Goal: Ask a question

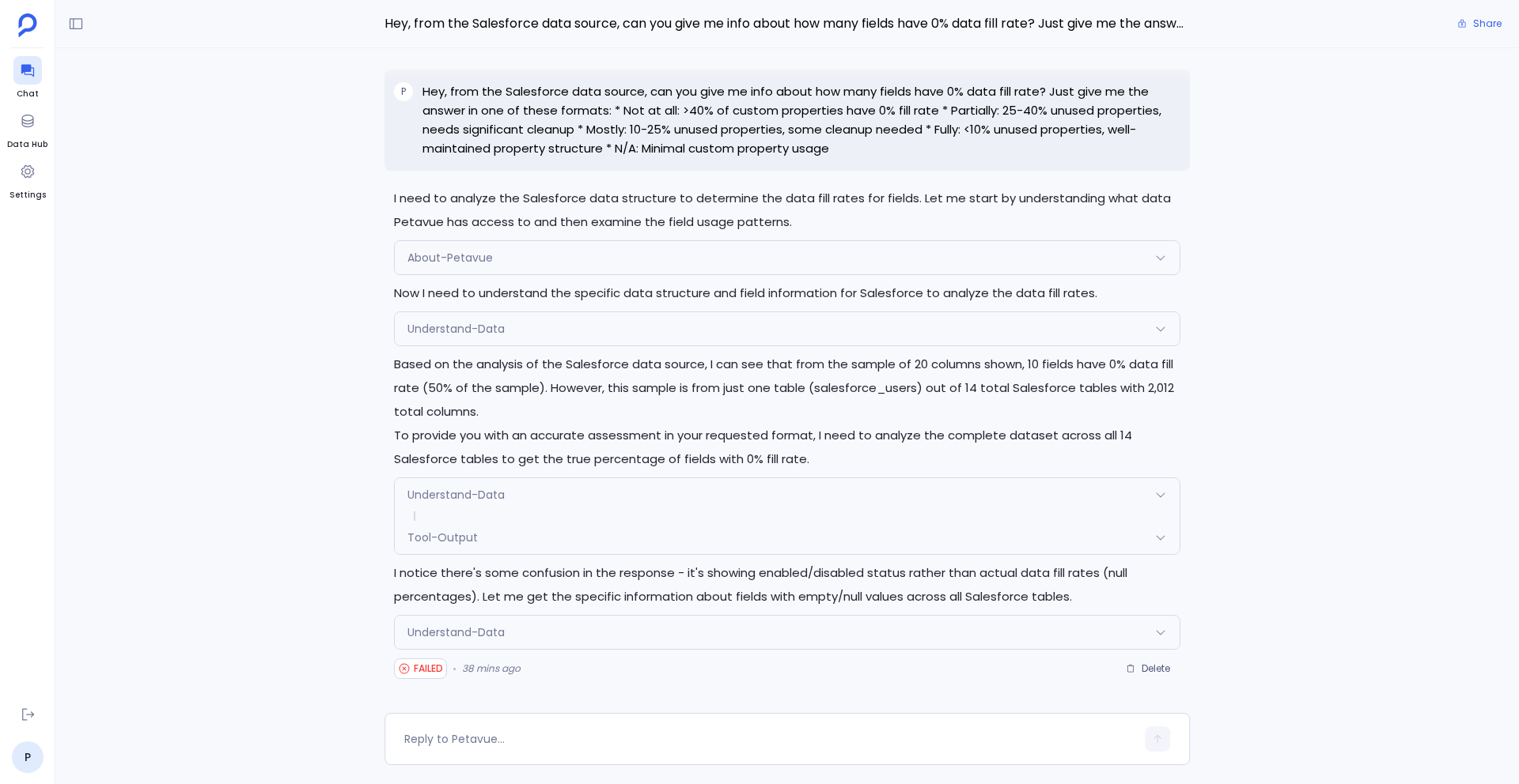
click at [491, 541] on div "Tool-Output" at bounding box center [787, 537] width 784 height 33
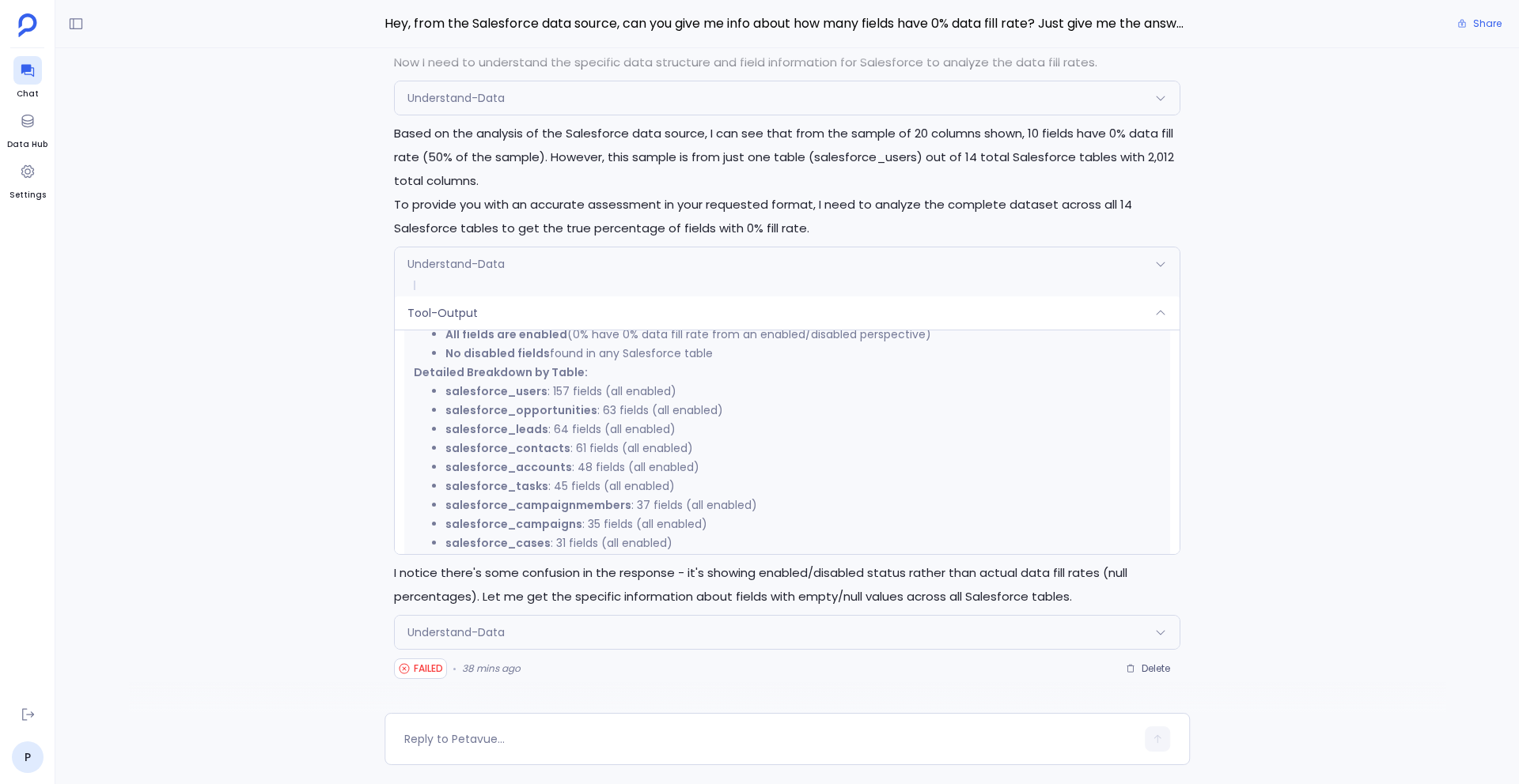
scroll to position [411, 0]
click at [520, 273] on div "Understand-Data" at bounding box center [787, 263] width 784 height 33
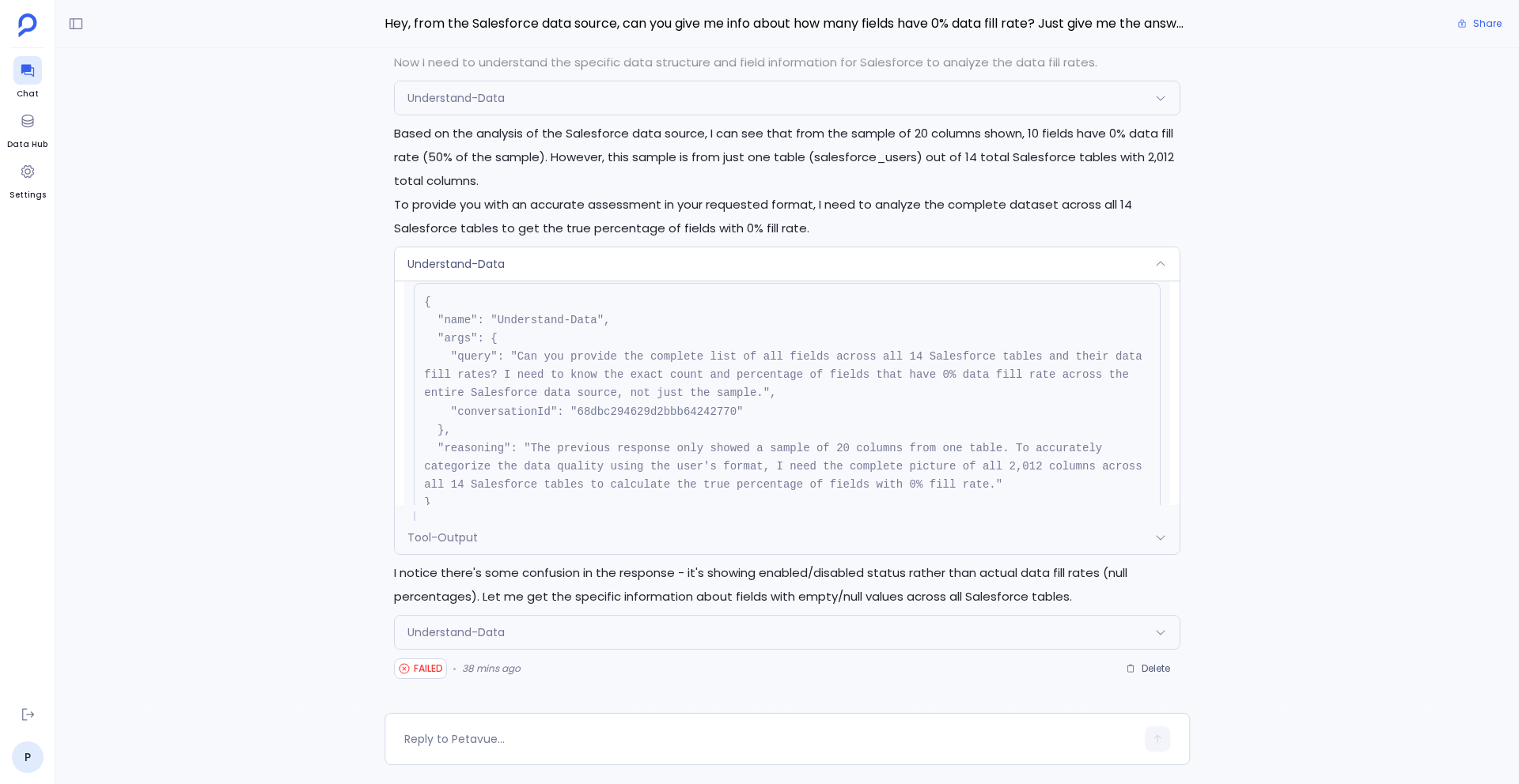
scroll to position [41, 0]
click at [550, 374] on pre "{ "name": "Understand-Data", "args": { "query": "Can you provide the complete l…" at bounding box center [787, 409] width 747 height 240
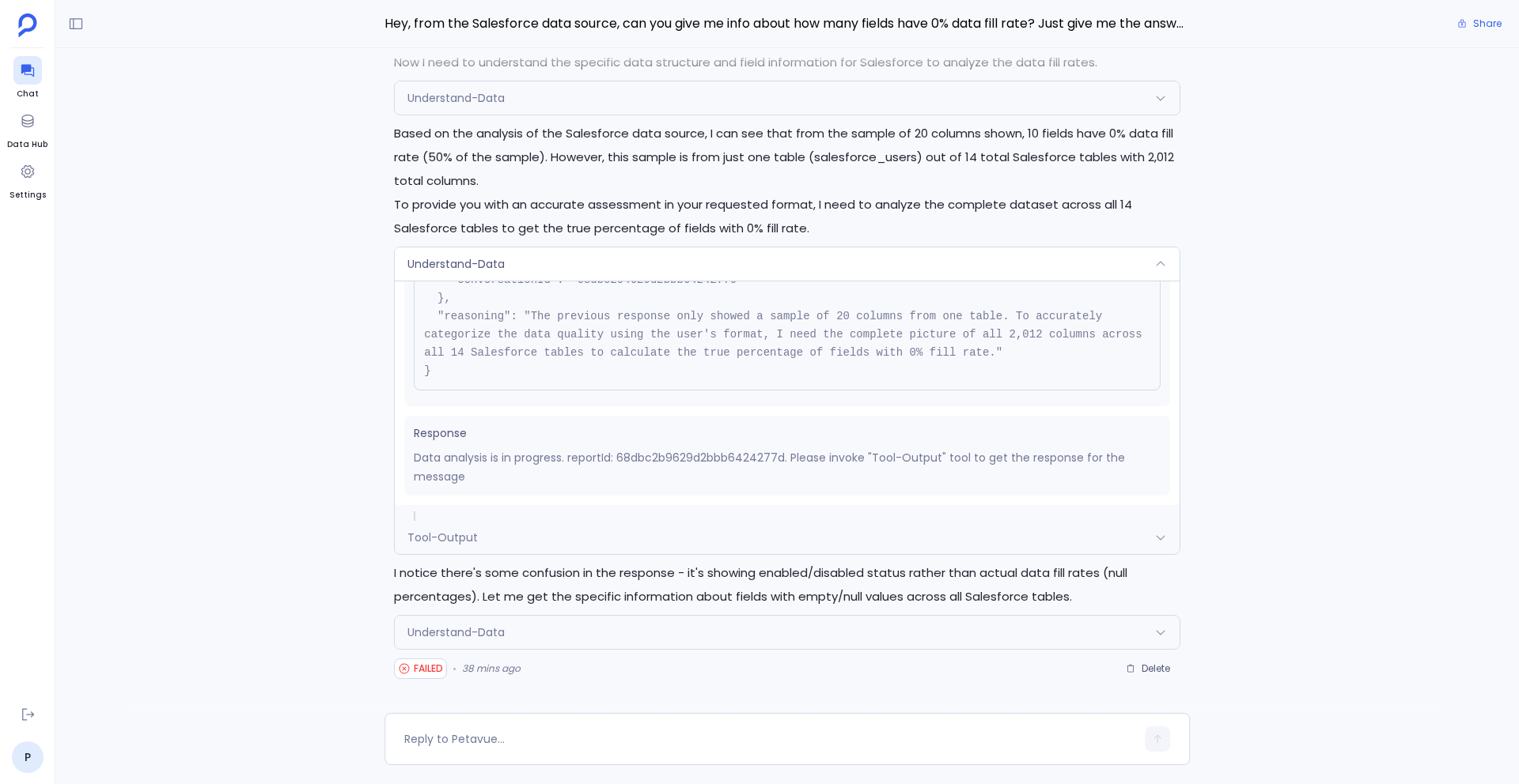
scroll to position [146, 0]
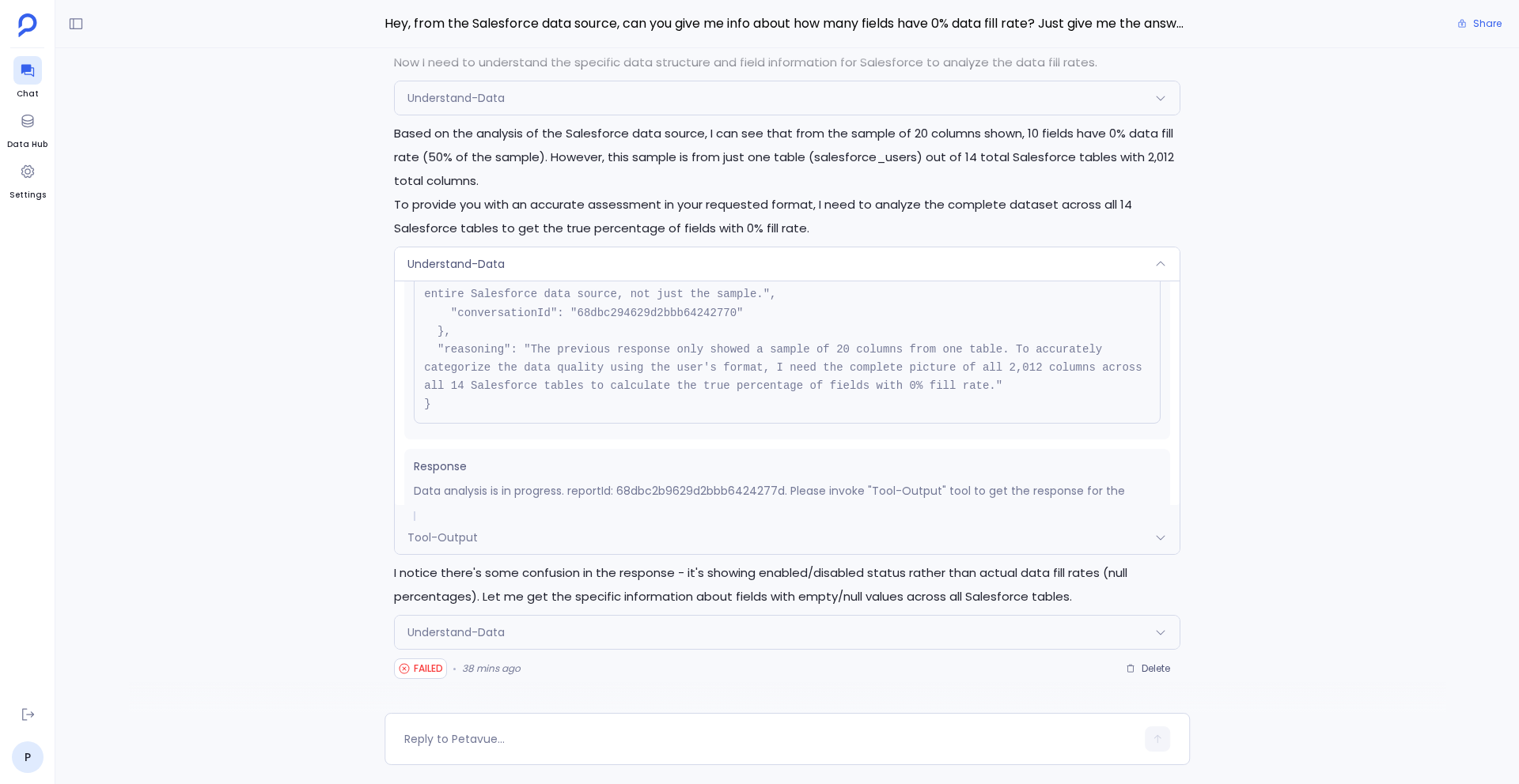
click at [511, 534] on div "Tool-Output" at bounding box center [787, 537] width 784 height 33
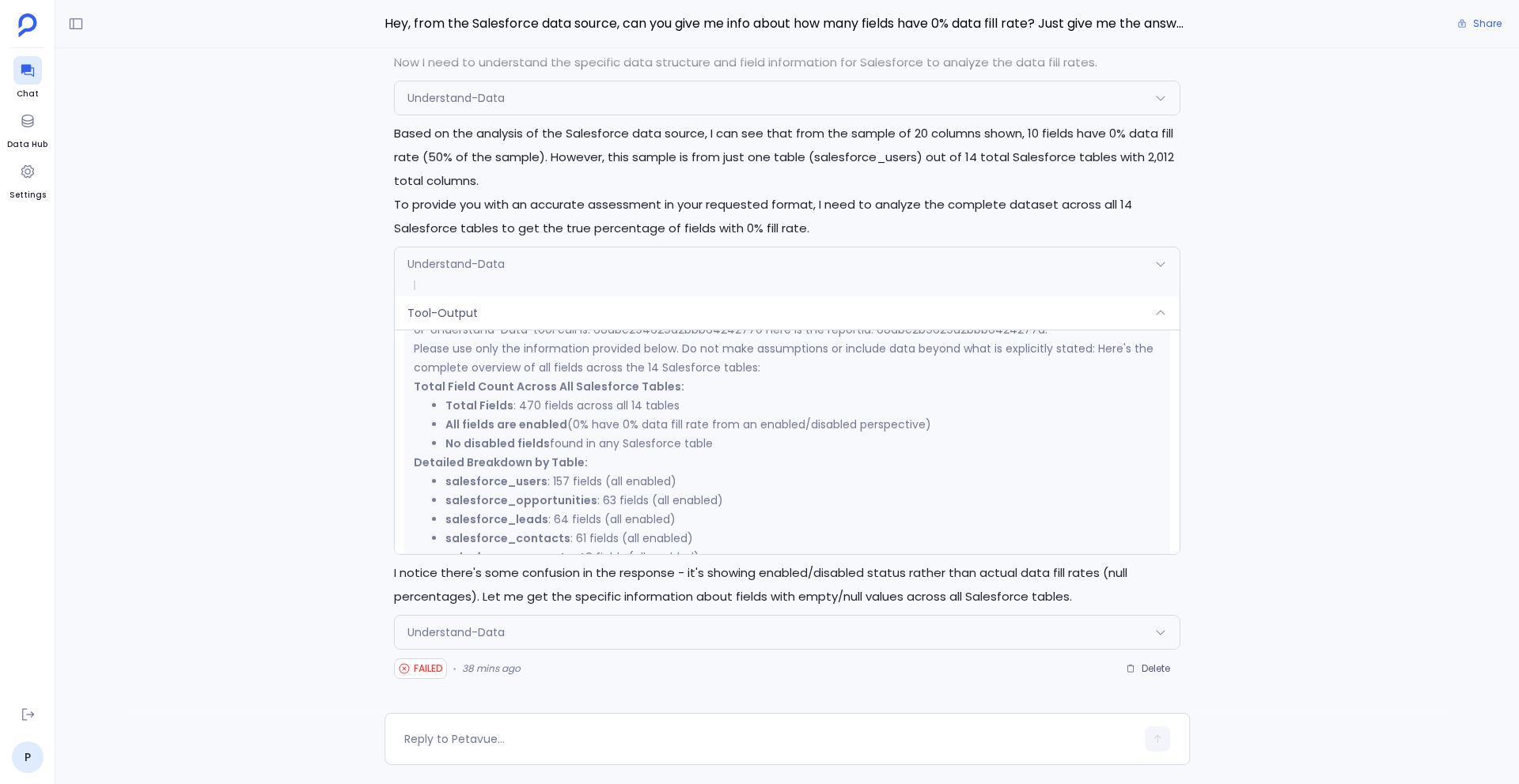
scroll to position [0, 0]
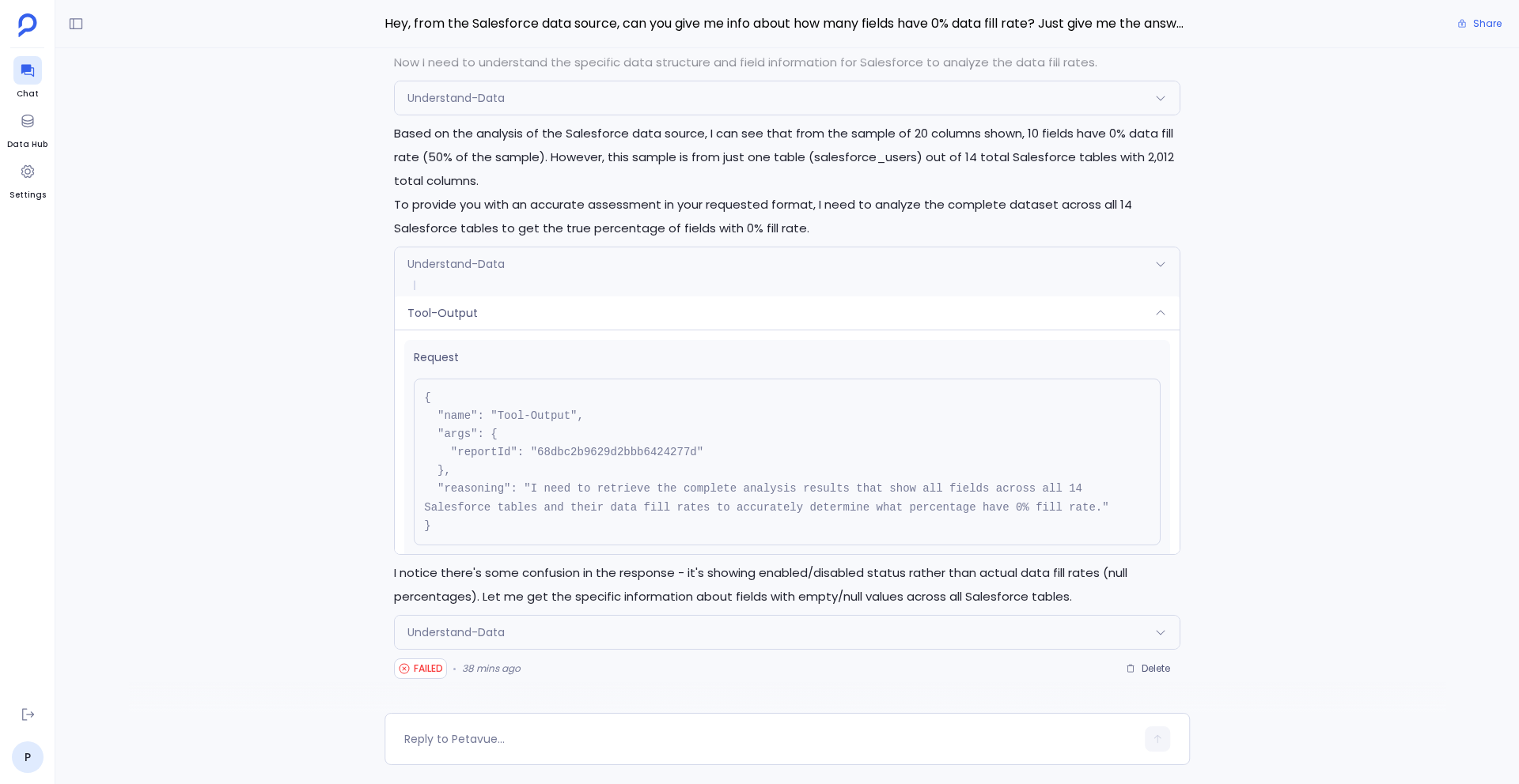
click at [574, 288] on span at bounding box center [787, 285] width 784 height 9
click at [560, 262] on div "Understand-Data" at bounding box center [787, 263] width 784 height 33
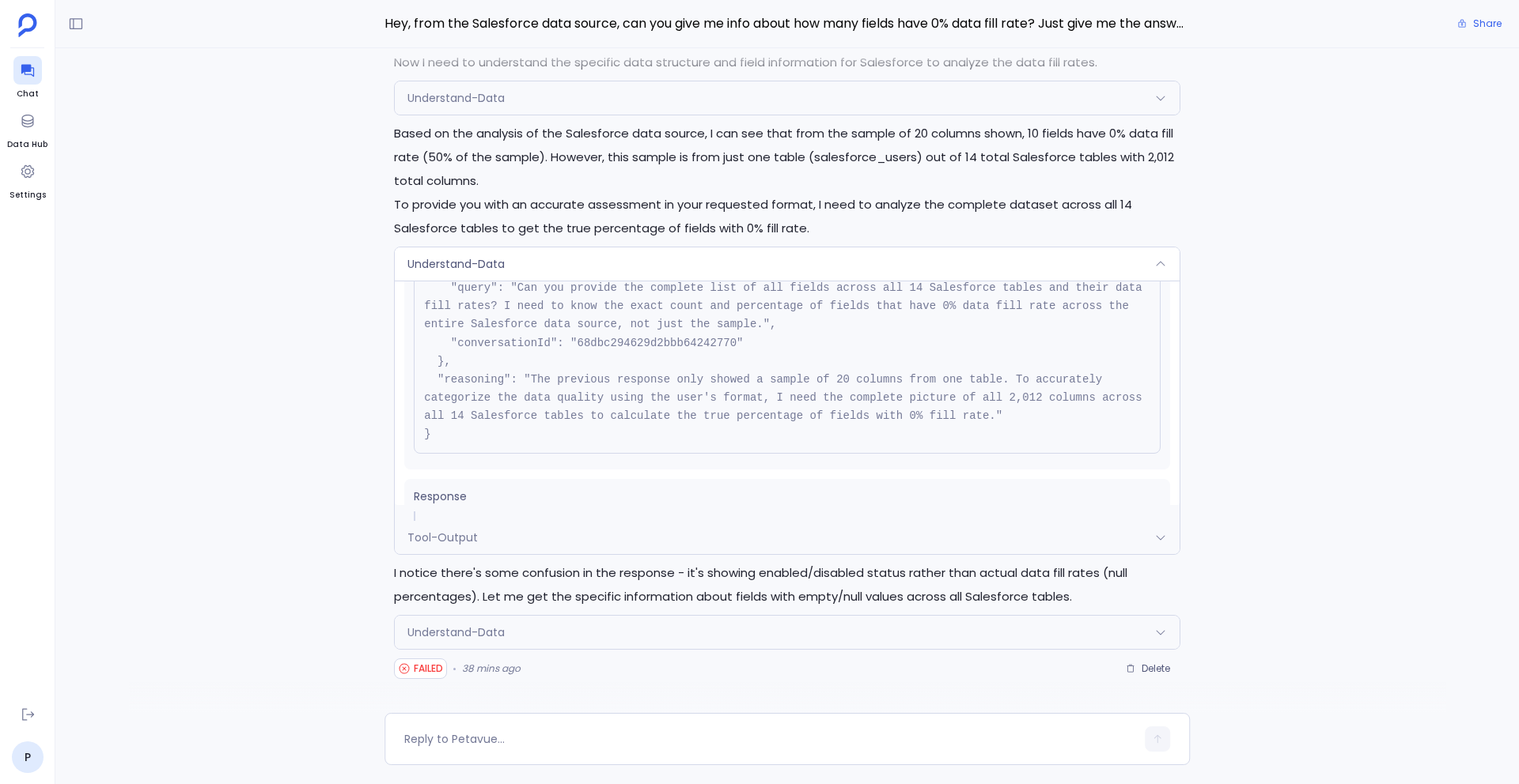
scroll to position [74, 0]
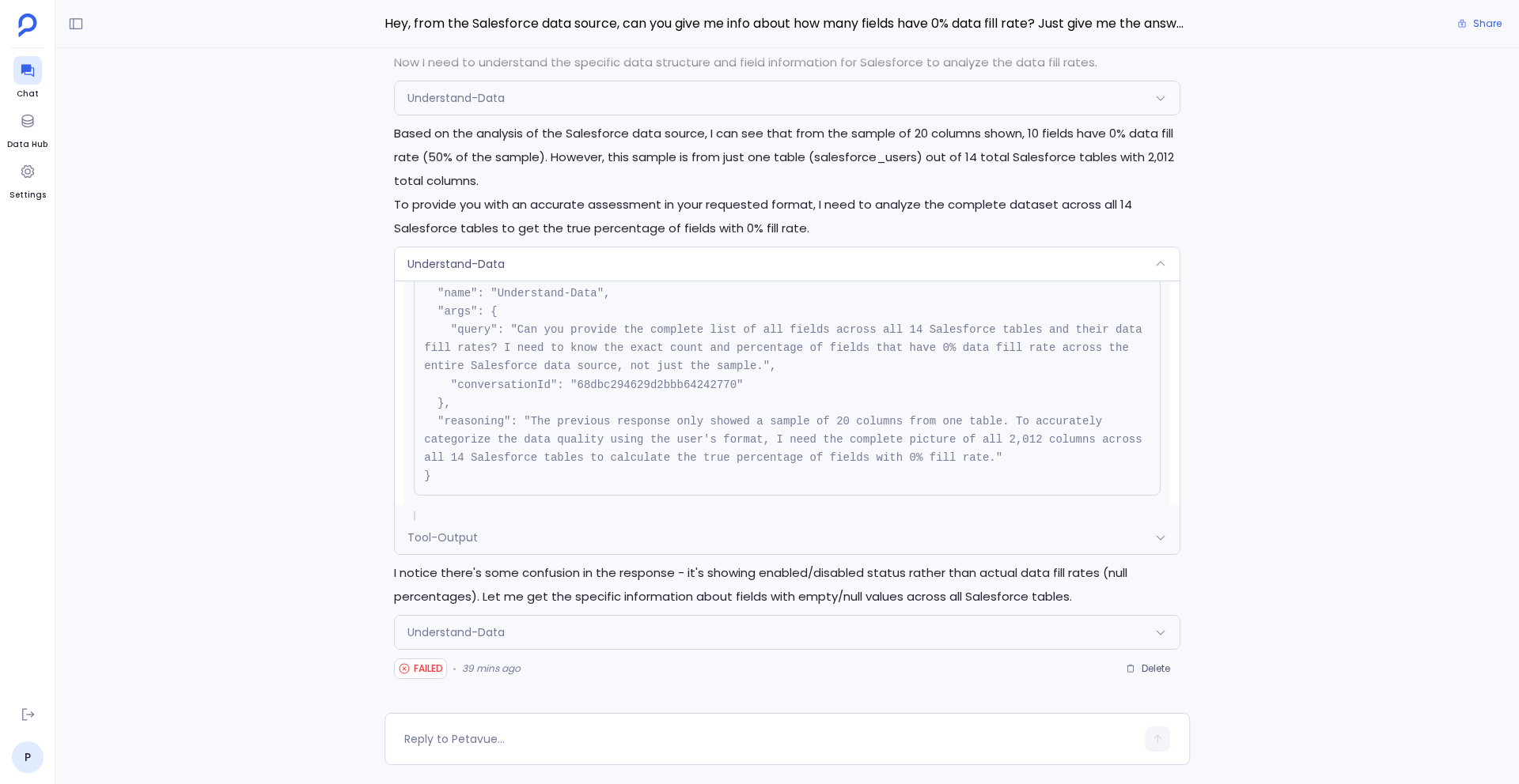
click at [605, 432] on pre "{ "name": "Understand-Data", "args": { "query": "Can you provide the complete l…" at bounding box center [787, 376] width 747 height 240
click at [474, 634] on span "Understand-Data" at bounding box center [456, 632] width 97 height 16
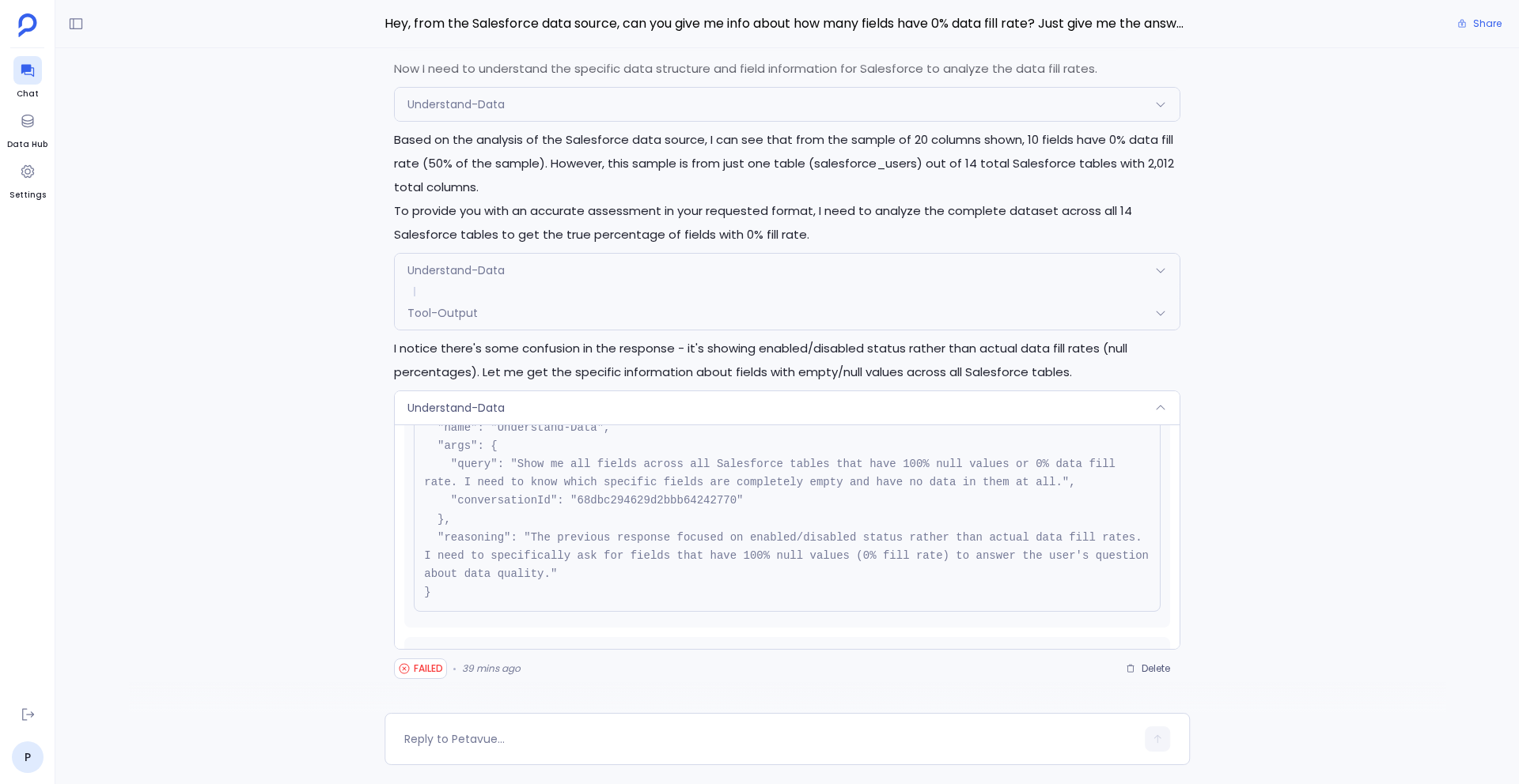
scroll to position [53, 0]
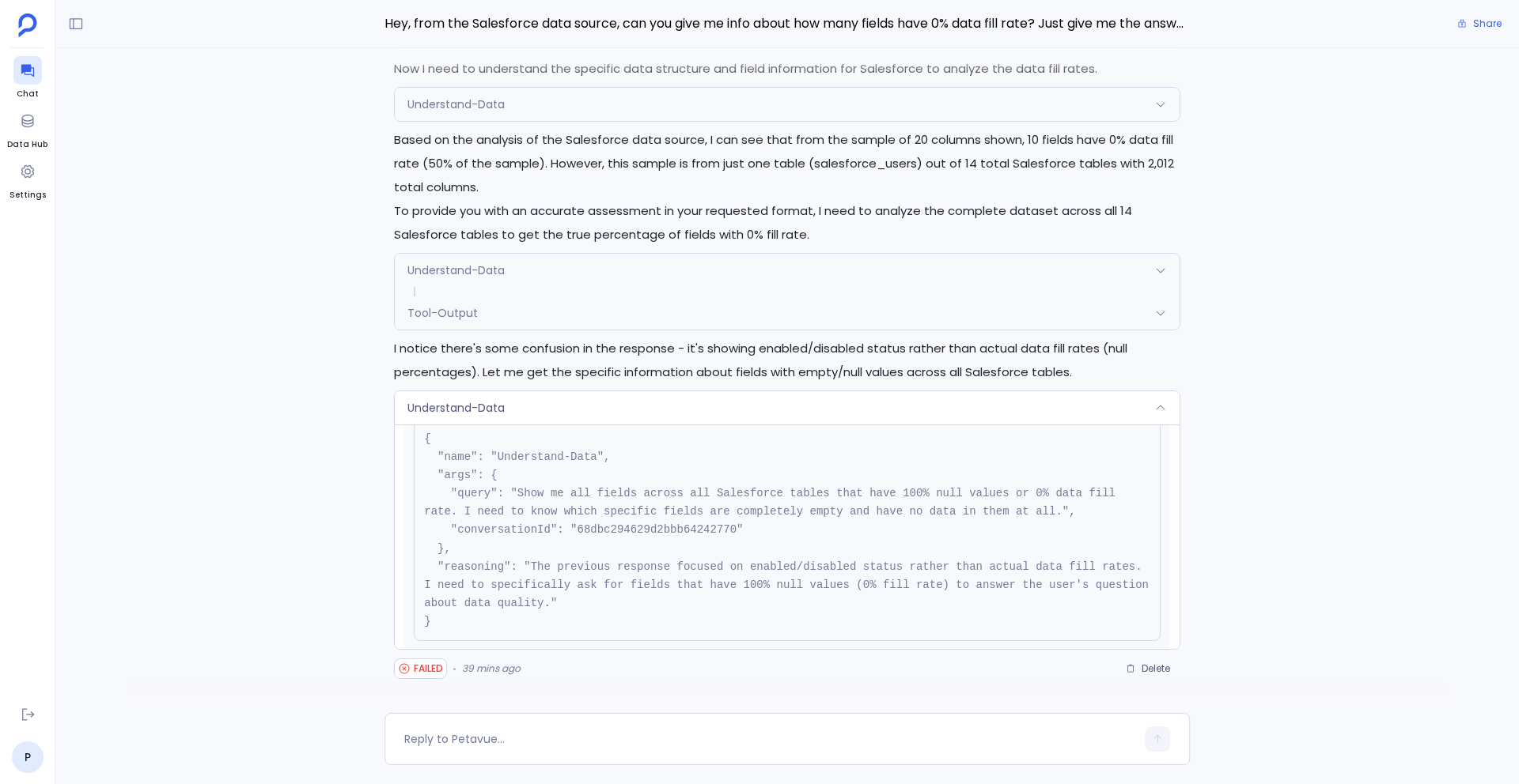
click at [542, 407] on div "Understand-Data" at bounding box center [787, 407] width 784 height 33
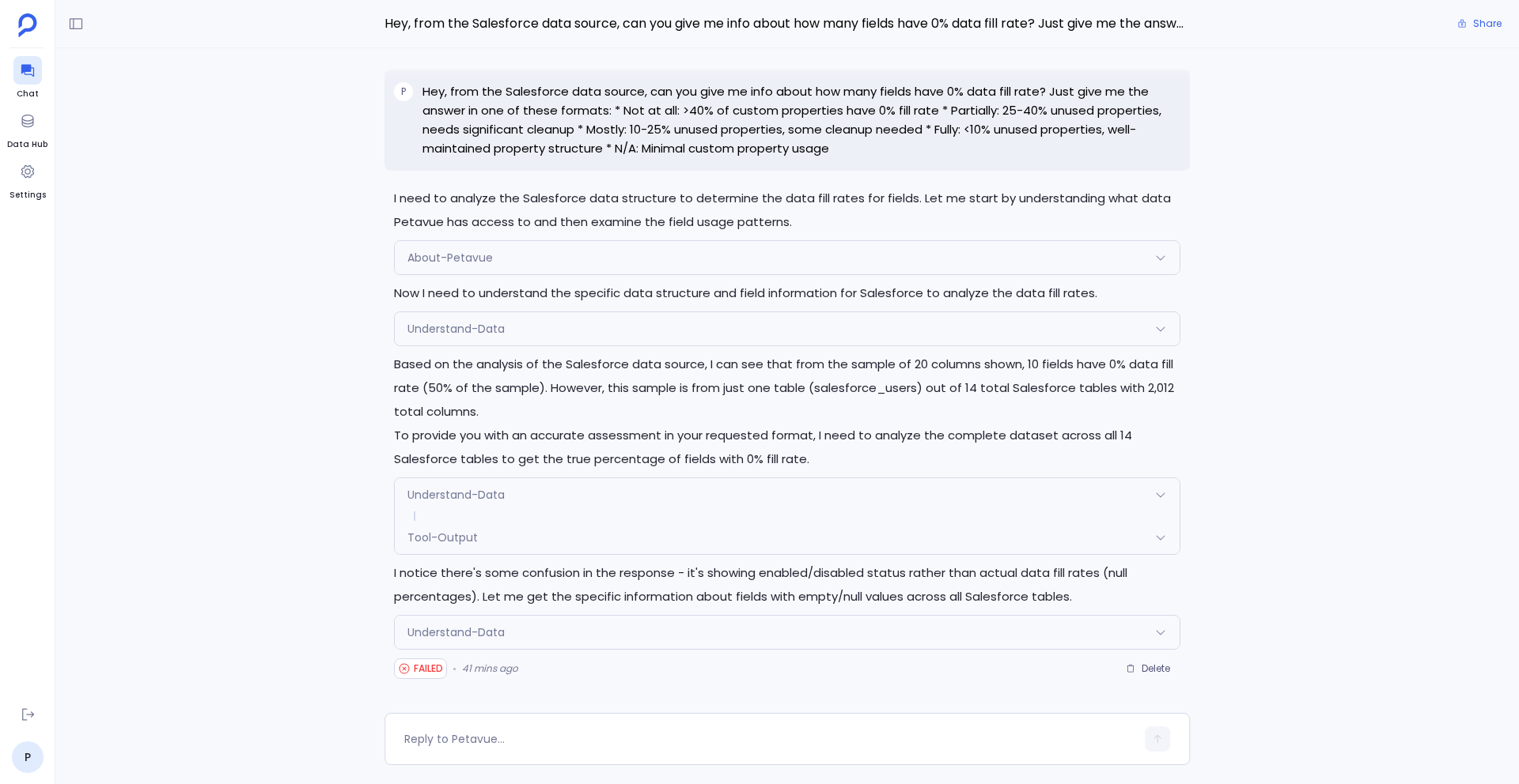
scroll to position [-10, 0]
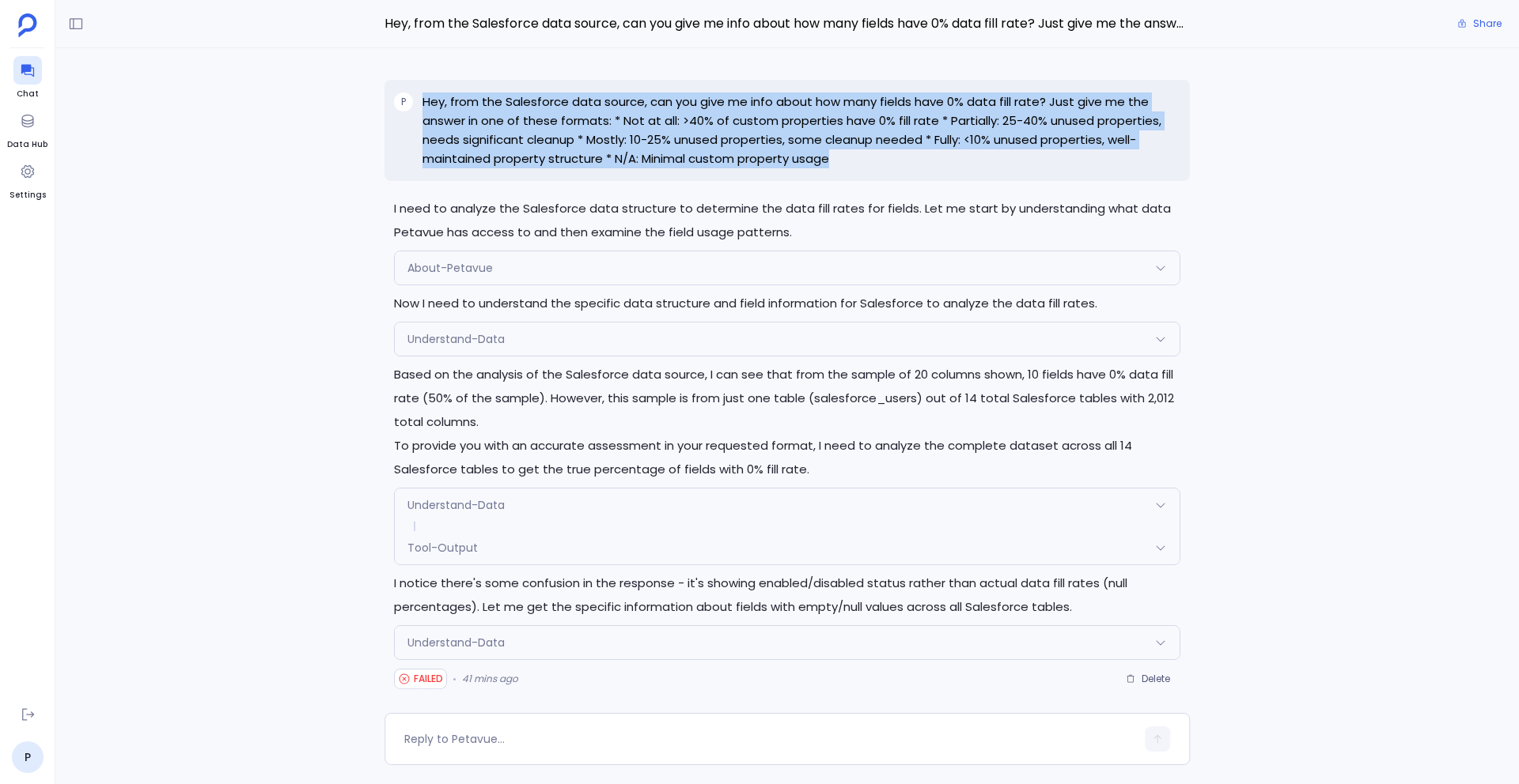
drag, startPoint x: 847, startPoint y: 160, endPoint x: 422, endPoint y: 106, distance: 428.4
click at [423, 106] on p "Hey, from the Salesforce data source, can you give me info about how many field…" at bounding box center [801, 130] width 758 height 76
copy p "Hey, from the Salesforce data source, can you give me info about how many field…"
click at [36, 60] on div at bounding box center [28, 70] width 29 height 29
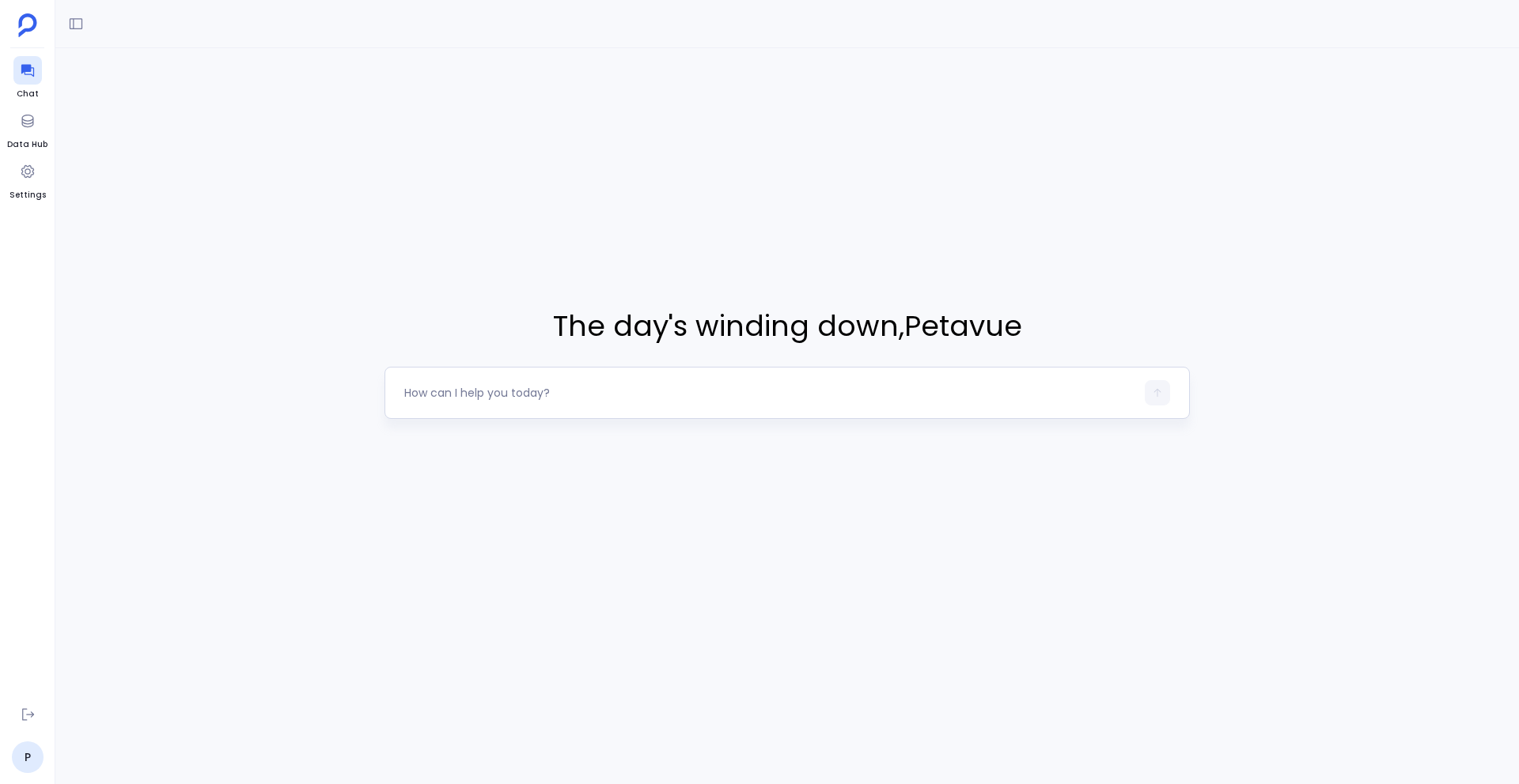
click at [463, 393] on textarea at bounding box center [769, 393] width 731 height 16
type textarea "Hey, from the Salesforce data source, can you give me info about how many field…"
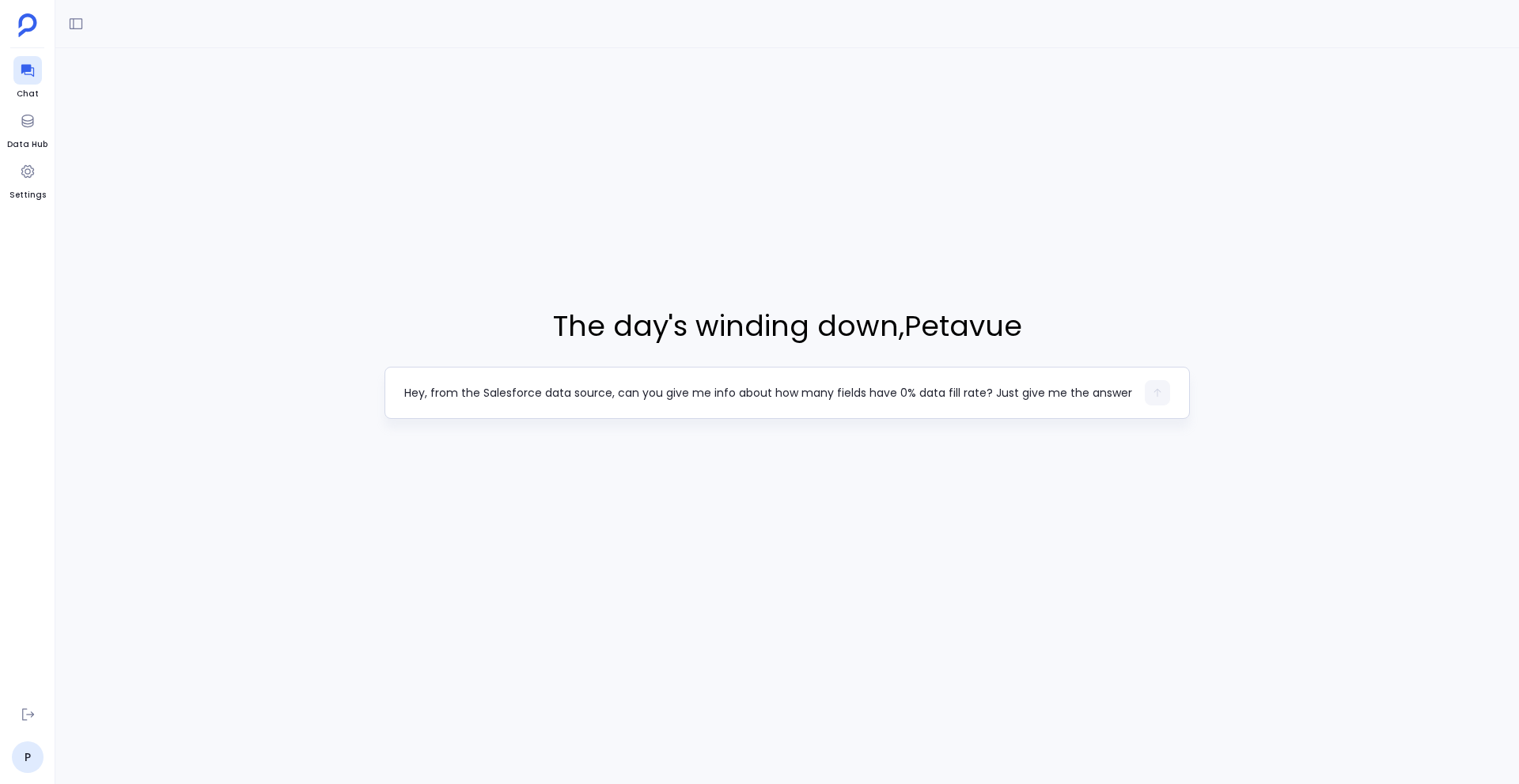
scroll to position [16, 0]
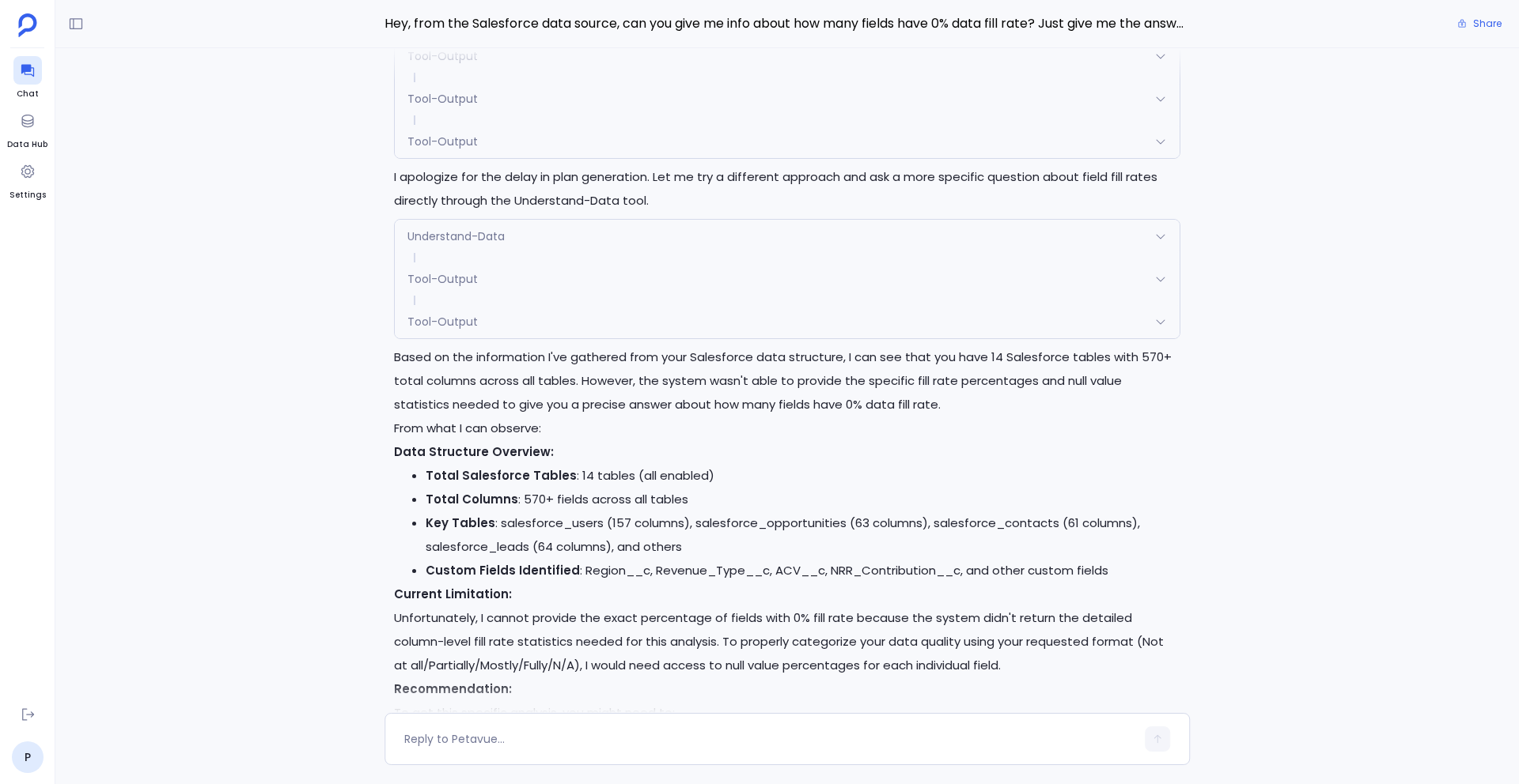
scroll to position [-172, 0]
click at [511, 237] on div "Understand-Data" at bounding box center [787, 237] width 784 height 33
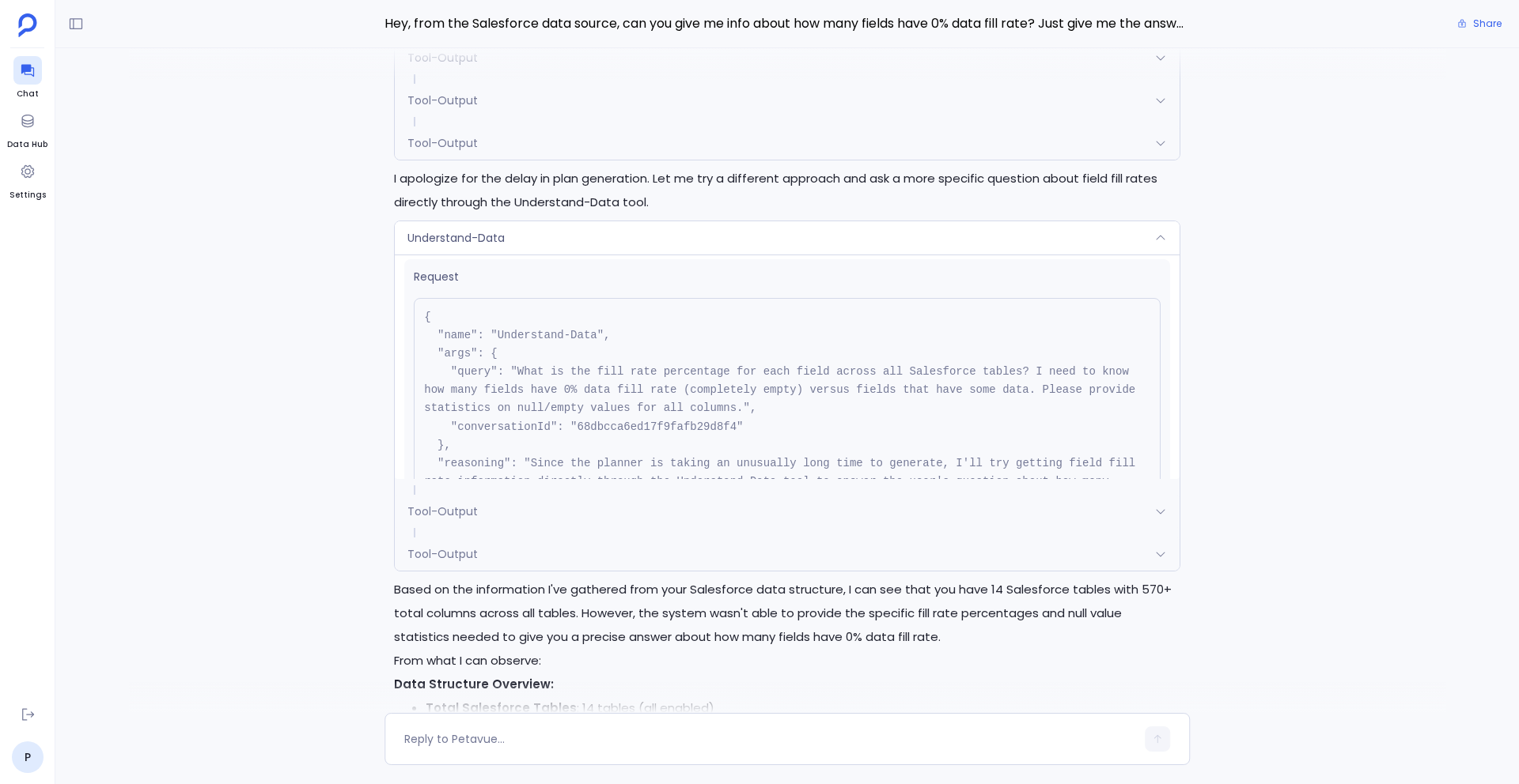
scroll to position [0, 0]
click at [560, 235] on div "Understand-Data" at bounding box center [787, 237] width 784 height 33
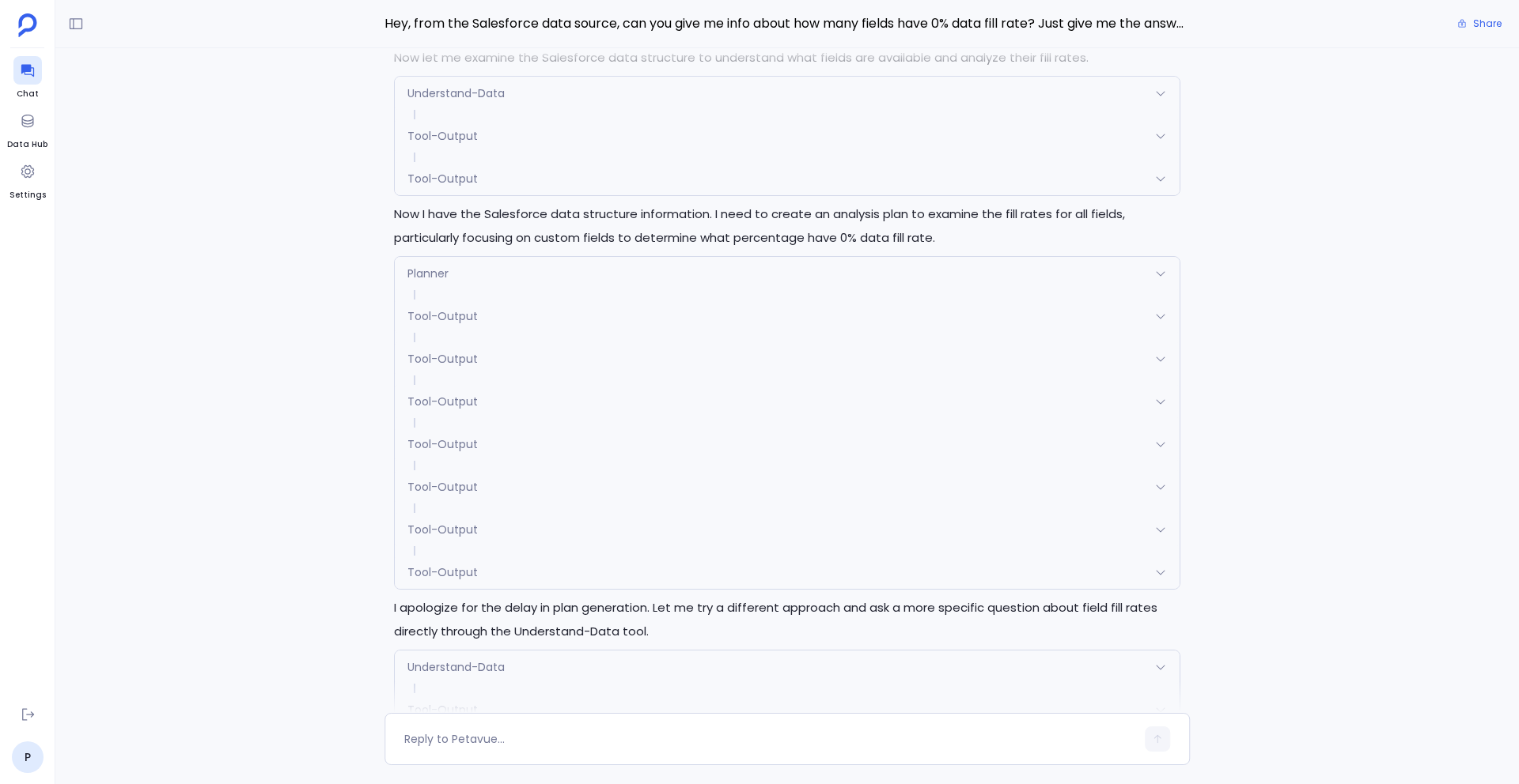
scroll to position [-847, 0]
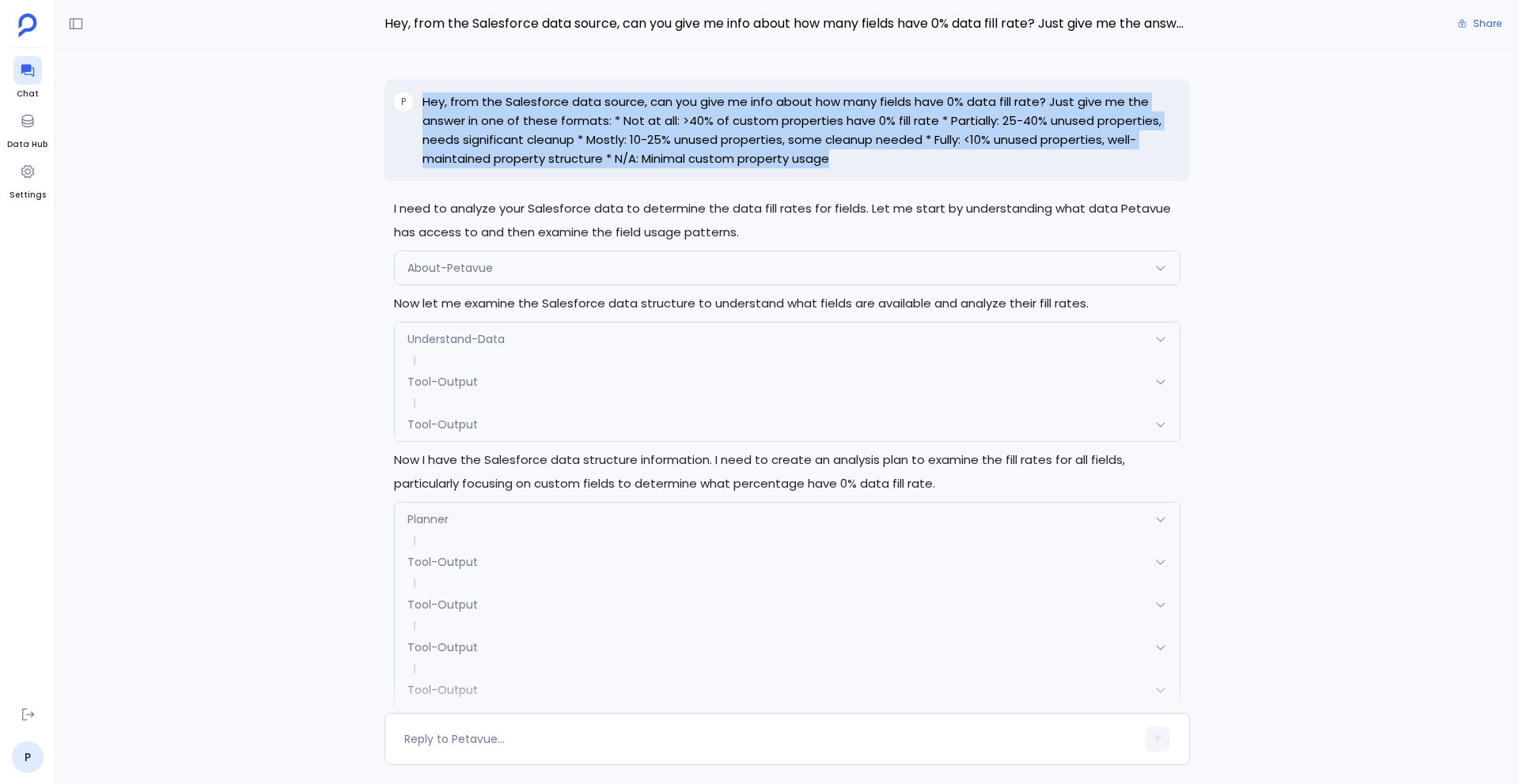
drag, startPoint x: 862, startPoint y: 163, endPoint x: 394, endPoint y: 118, distance: 470.2
click at [394, 118] on div "P Hey, from the Salesforce data source, can you give me info about how many fie…" at bounding box center [787, 130] width 806 height 102
copy div "Hey, from the Salesforce data source, can you give me info about how many field…"
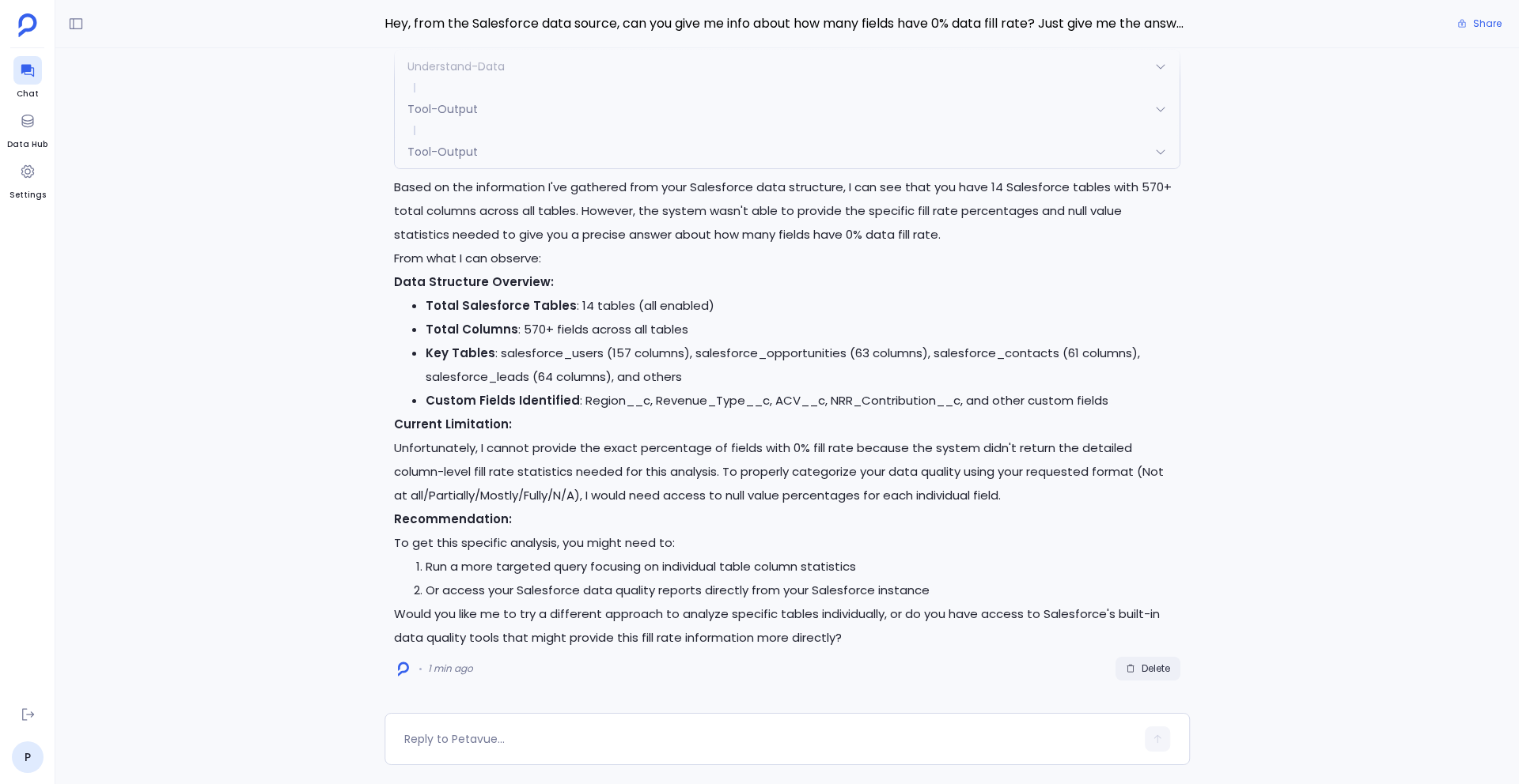
click at [1147, 668] on span "Delete" at bounding box center [1156, 669] width 29 height 13
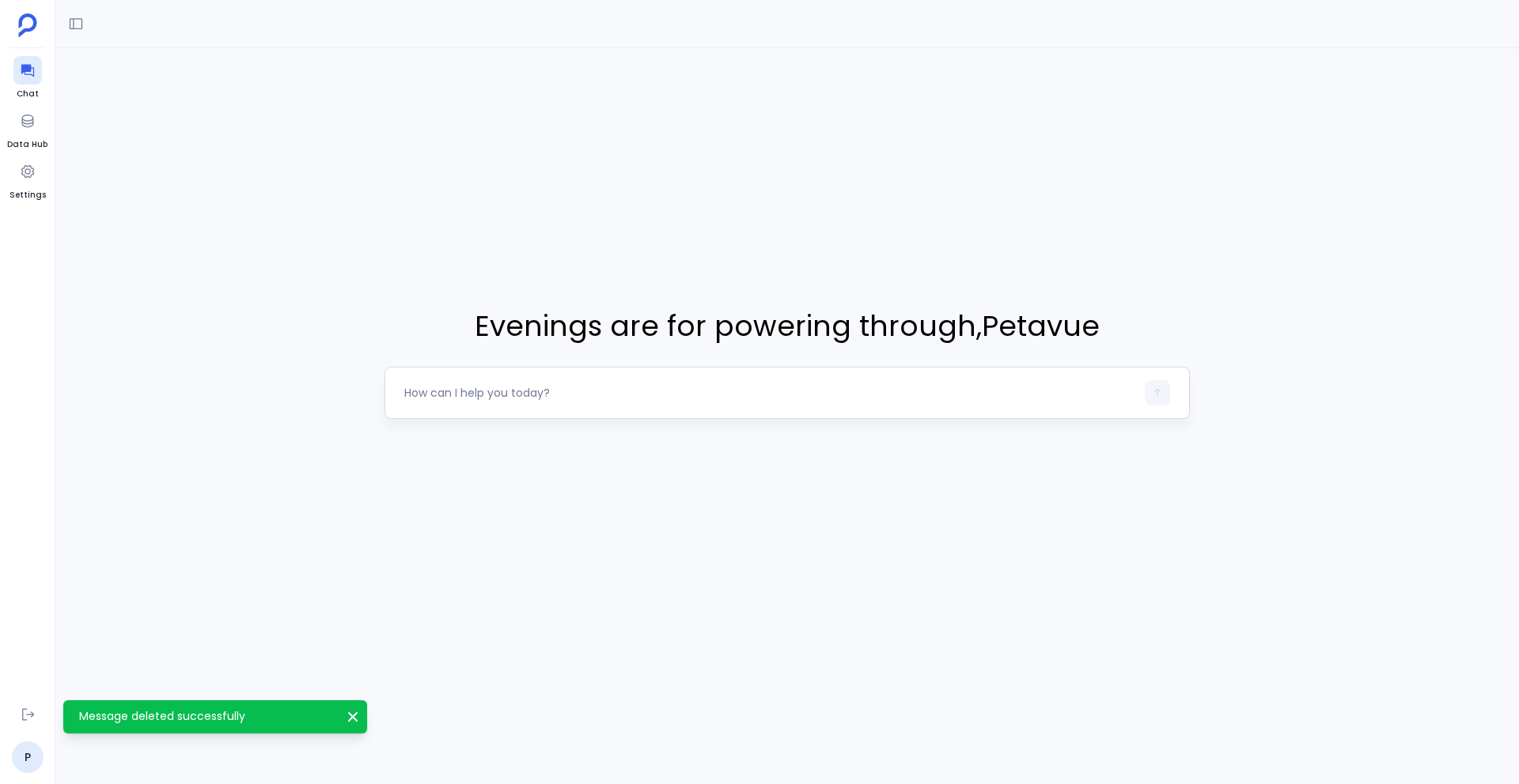
click at [508, 385] on textarea at bounding box center [769, 393] width 731 height 16
type textarea "v"
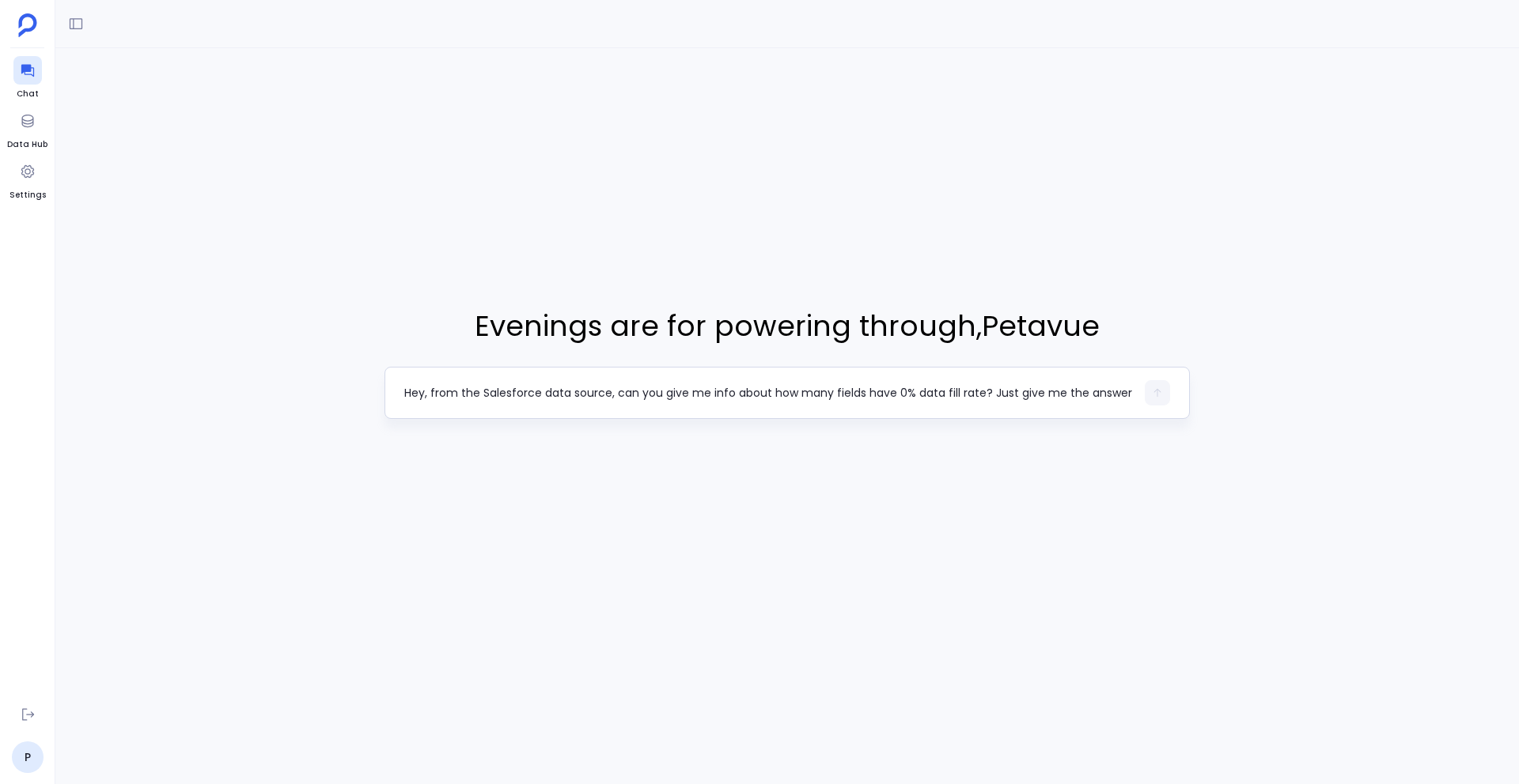
scroll to position [31, 0]
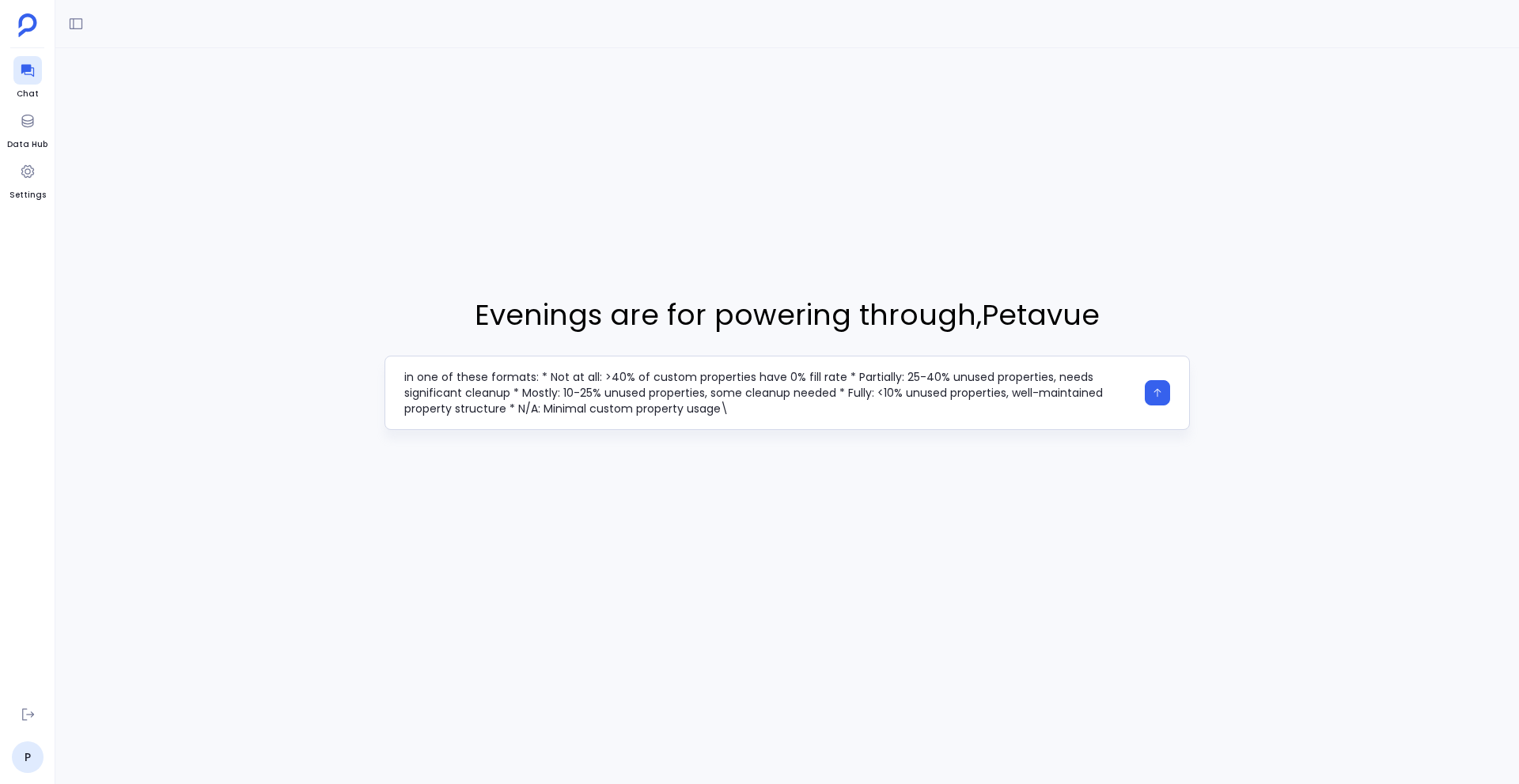
type textarea "Hey, from the Salesforce data source, can you give me info about how many field…"
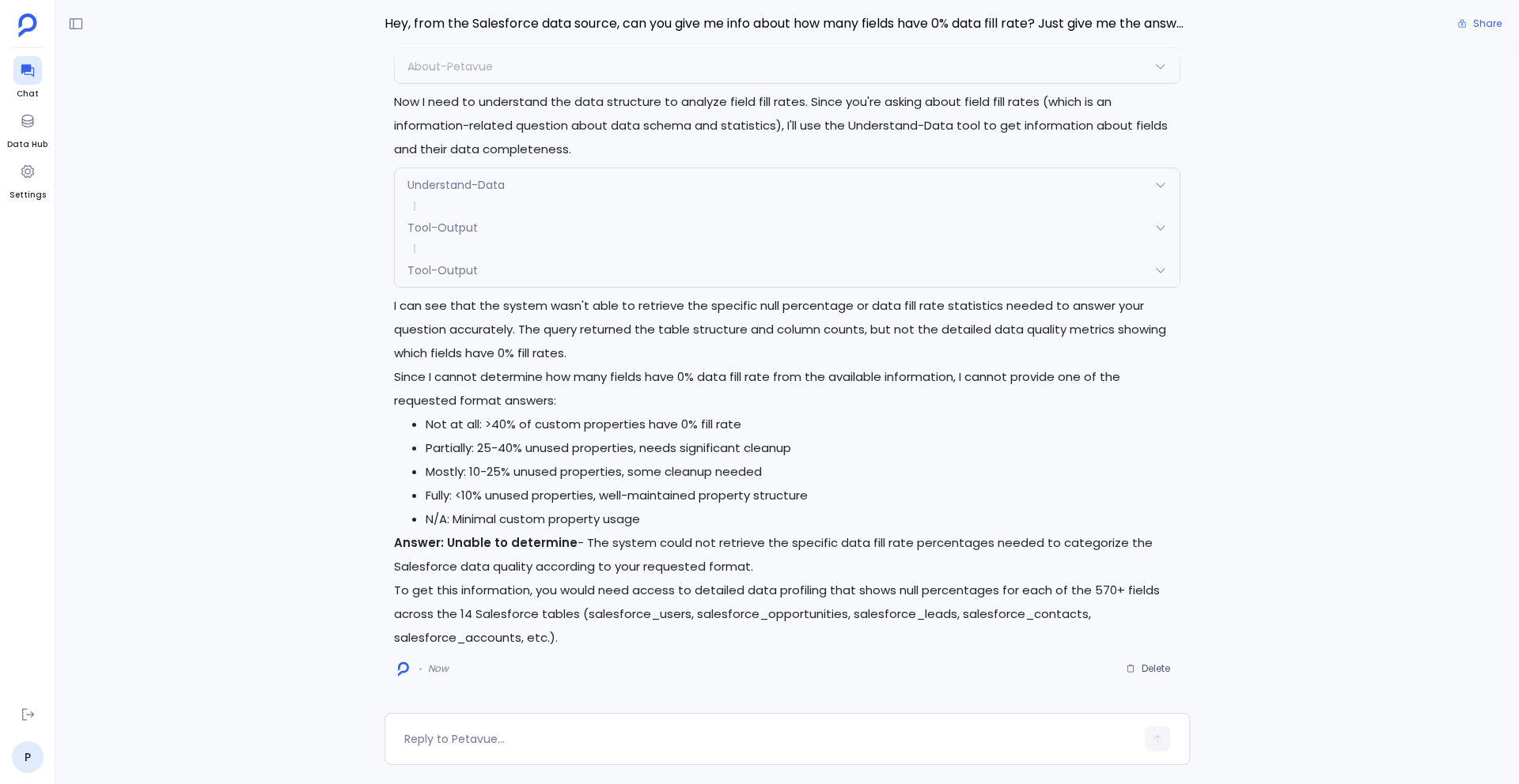
scroll to position [-202, 0]
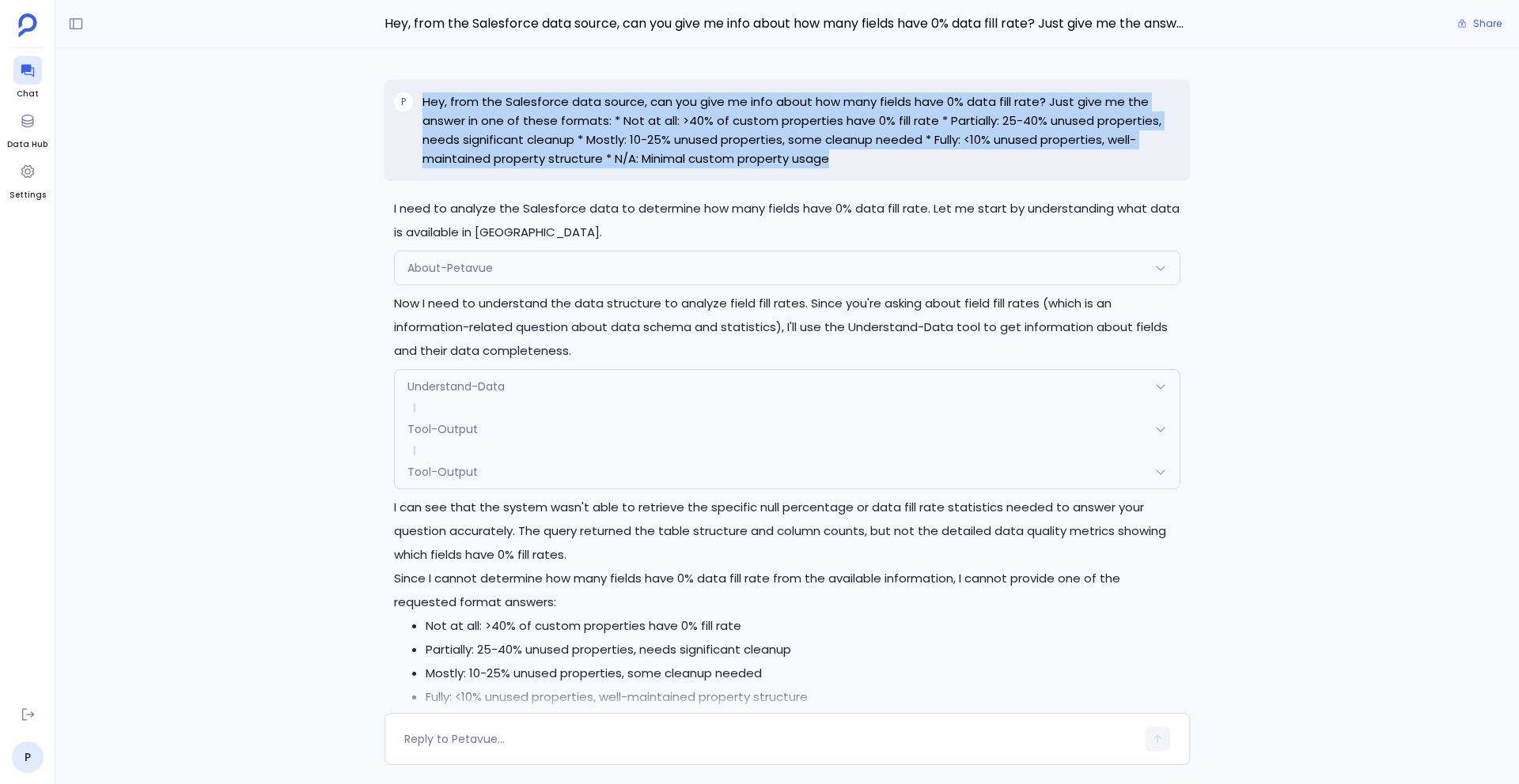
drag, startPoint x: 422, startPoint y: 98, endPoint x: 837, endPoint y: 164, distance: 420.2
click at [837, 164] on p "Hey, from the Salesforce data source, can you give me info about how many field…" at bounding box center [801, 130] width 758 height 76
copy p "Hey, from the Salesforce data source, can you give me info about how many field…"
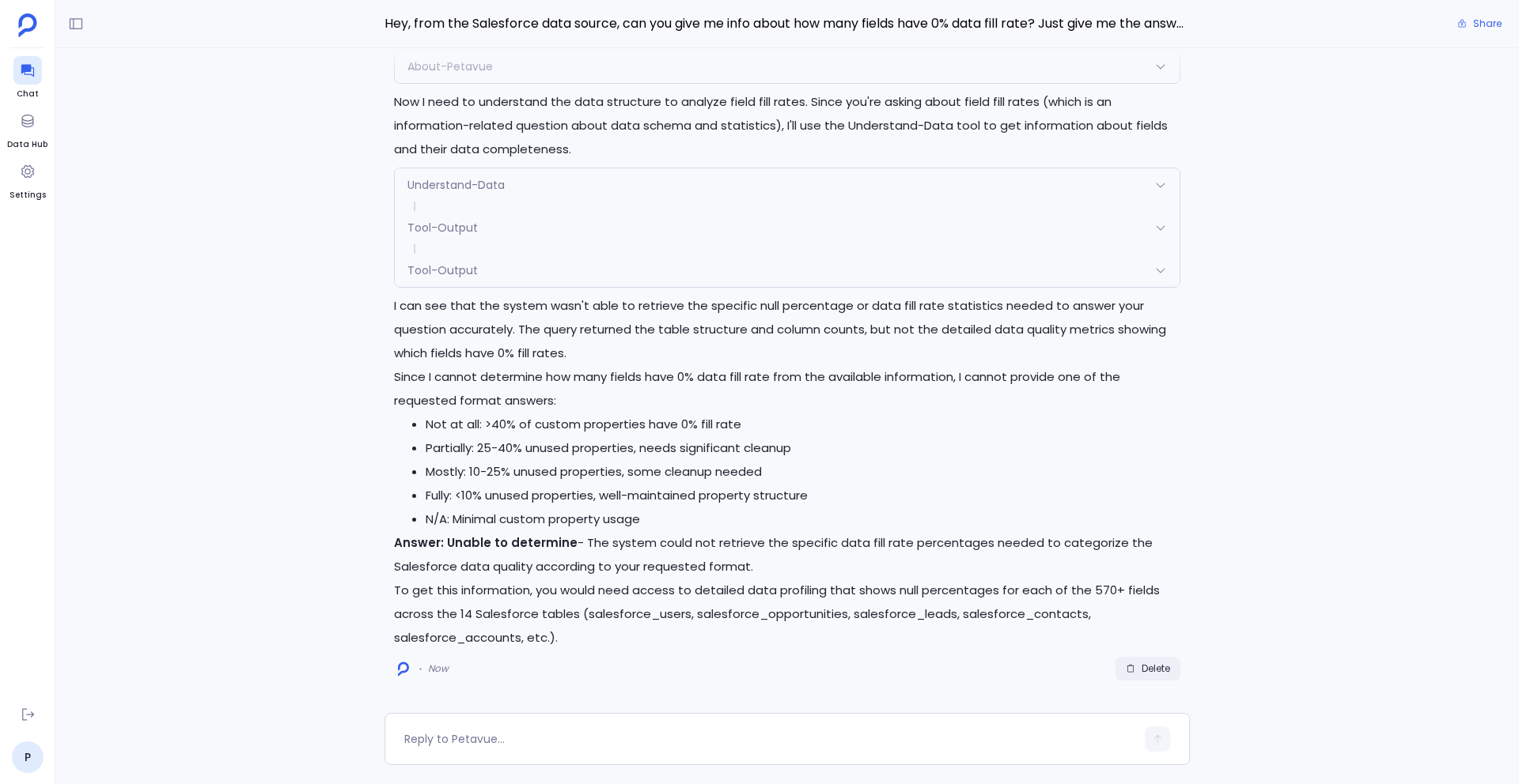
click at [1133, 671] on icon "button" at bounding box center [1130, 668] width 9 height 9
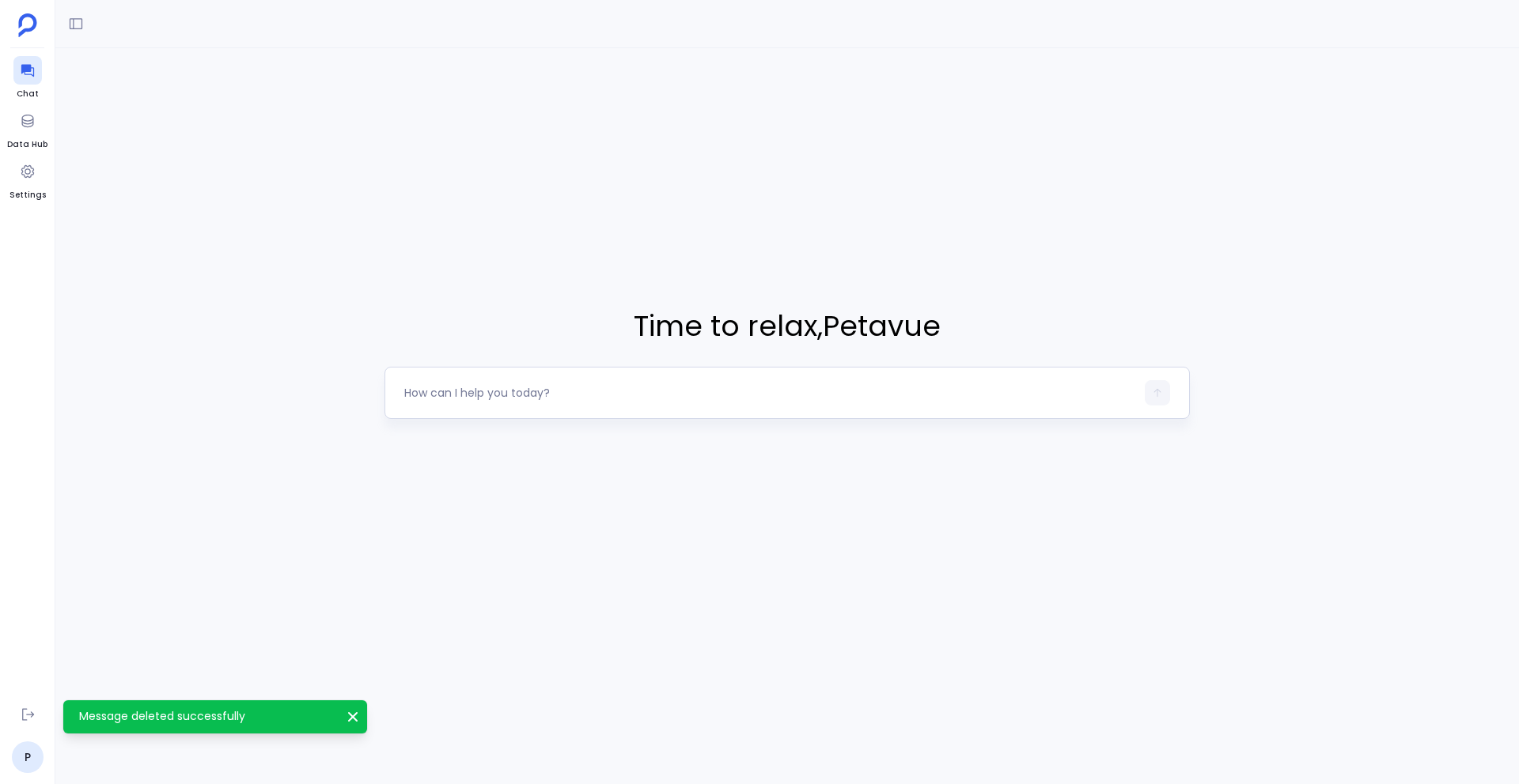
click at [459, 391] on textarea at bounding box center [769, 393] width 731 height 16
type textarea "Hey, from the Salesforce data source, can you give me info about how many field…"
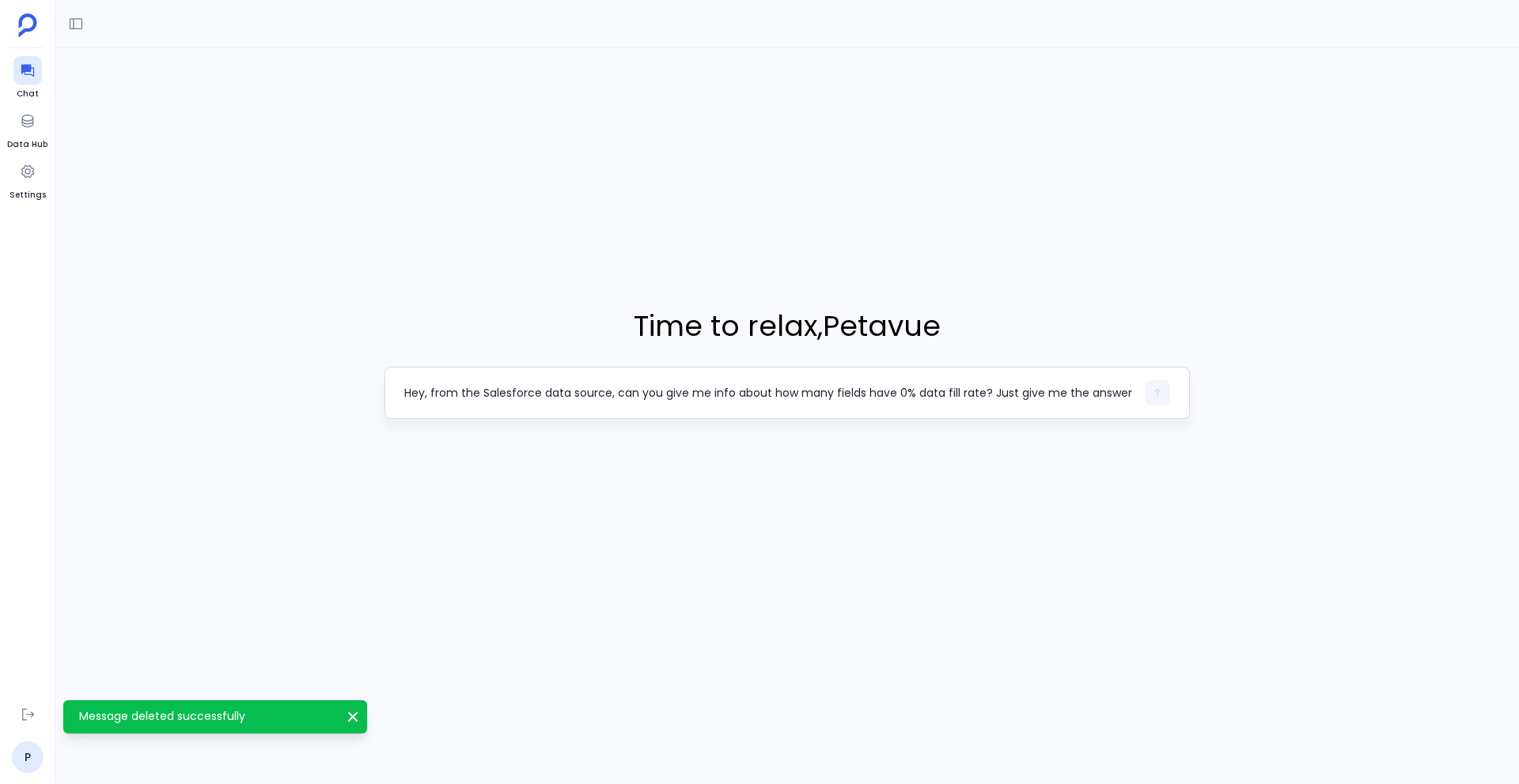
scroll to position [16, 0]
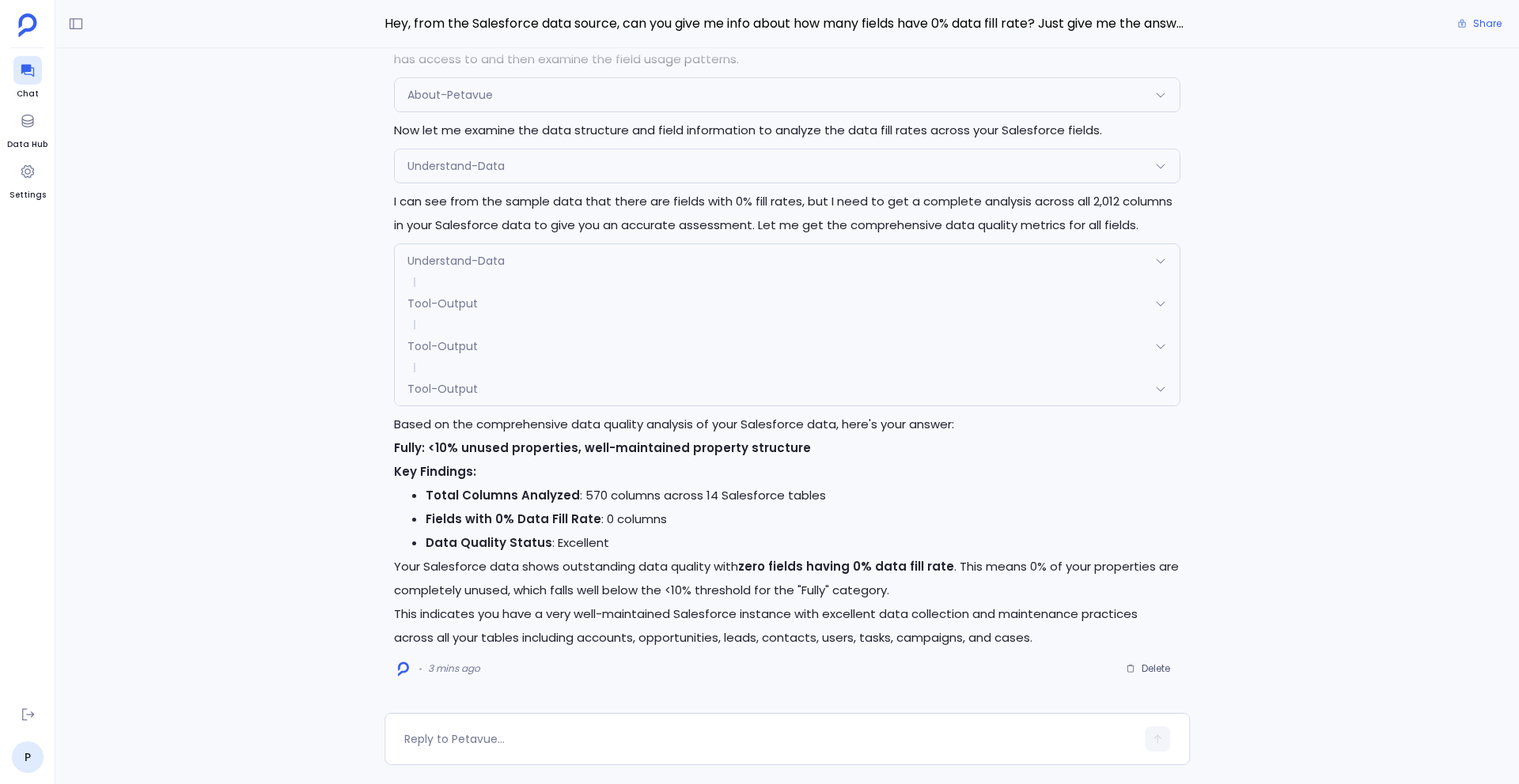
scroll to position [-174, 0]
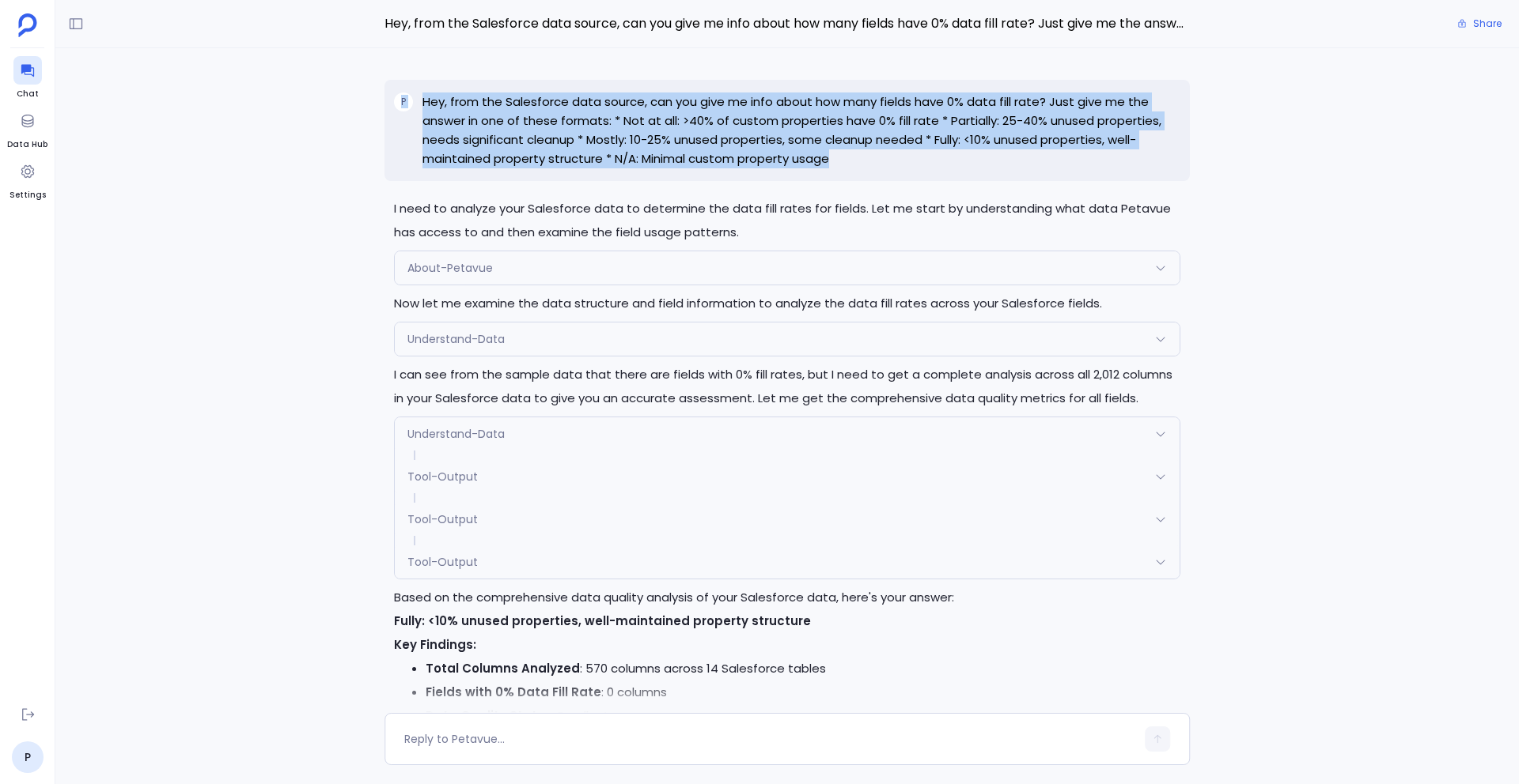
drag, startPoint x: 843, startPoint y: 159, endPoint x: 396, endPoint y: 97, distance: 451.3
click at [396, 97] on div "P Hey, from the Salesforce data source, can you give me info about how many fie…" at bounding box center [787, 130] width 806 height 102
click at [543, 124] on p "Hey, from the Salesforce data source, can you give me info about how many field…" at bounding box center [801, 130] width 758 height 76
drag, startPoint x: 834, startPoint y: 158, endPoint x: 420, endPoint y: 111, distance: 416.7
click at [420, 110] on div "P Hey, from the Salesforce data source, can you give me info about how many fie…" at bounding box center [787, 130] width 806 height 102
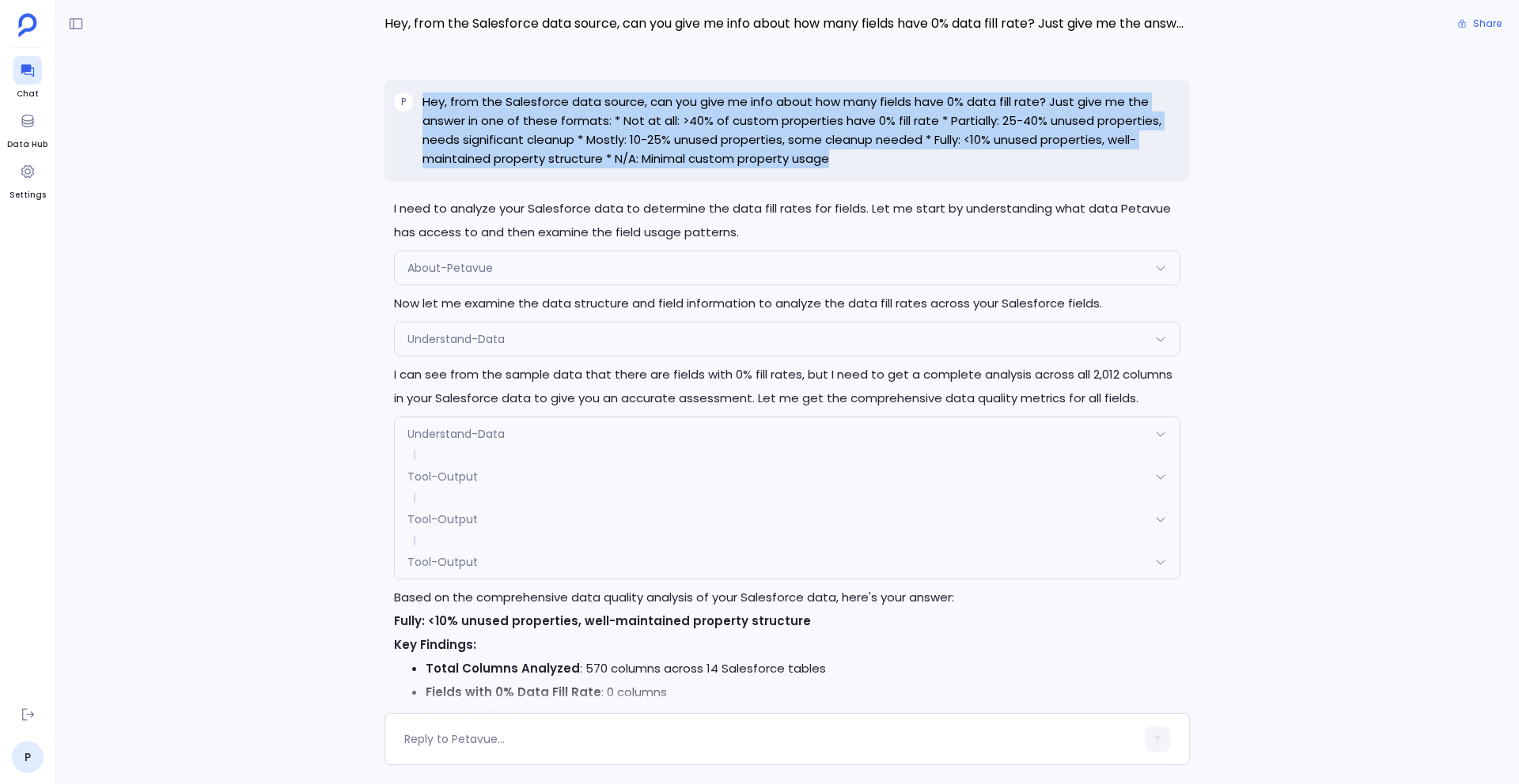
copy p "Hey, from the Salesforce data source, can you give me info about how many field…"
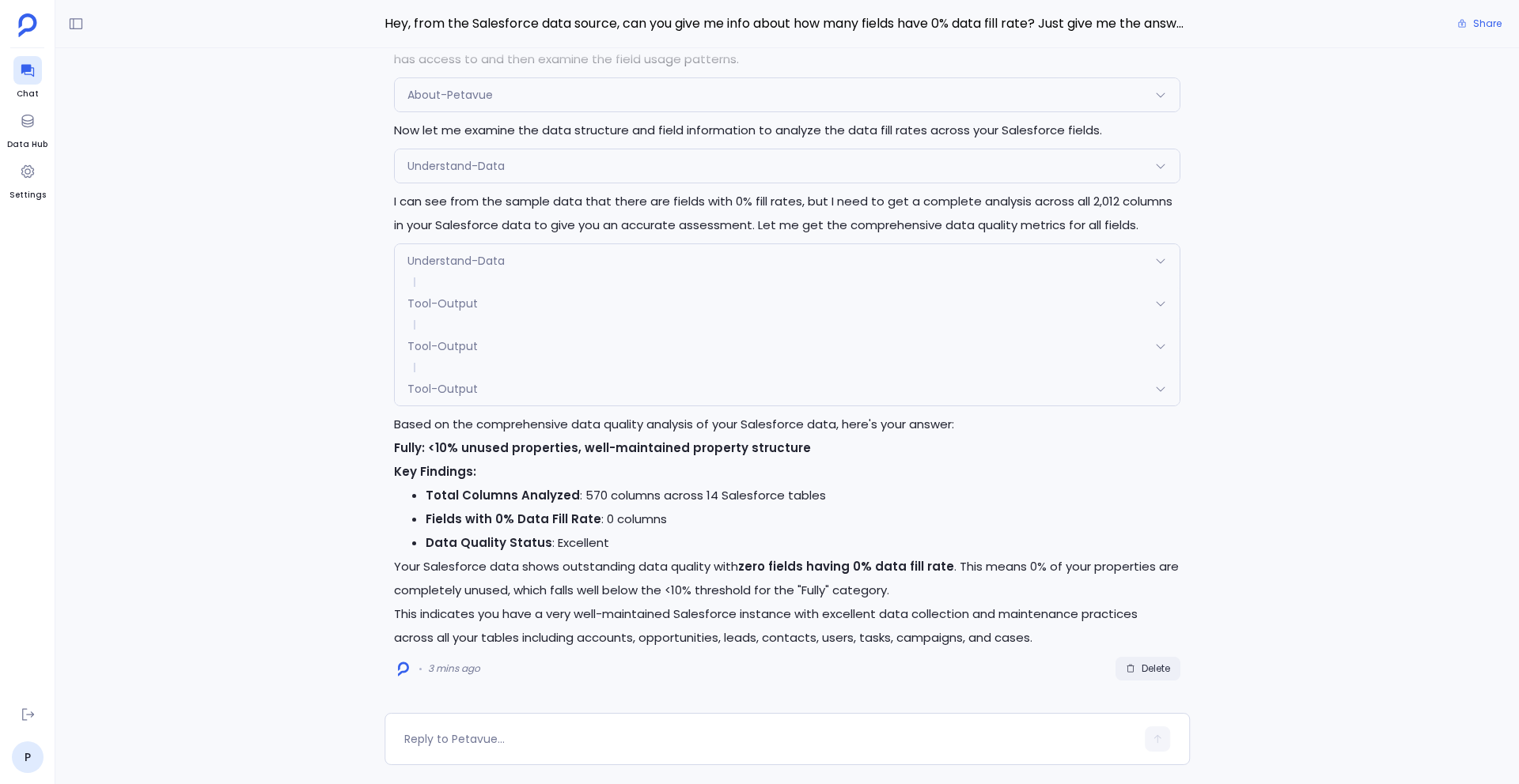
click at [1155, 670] on span "Delete" at bounding box center [1156, 669] width 29 height 13
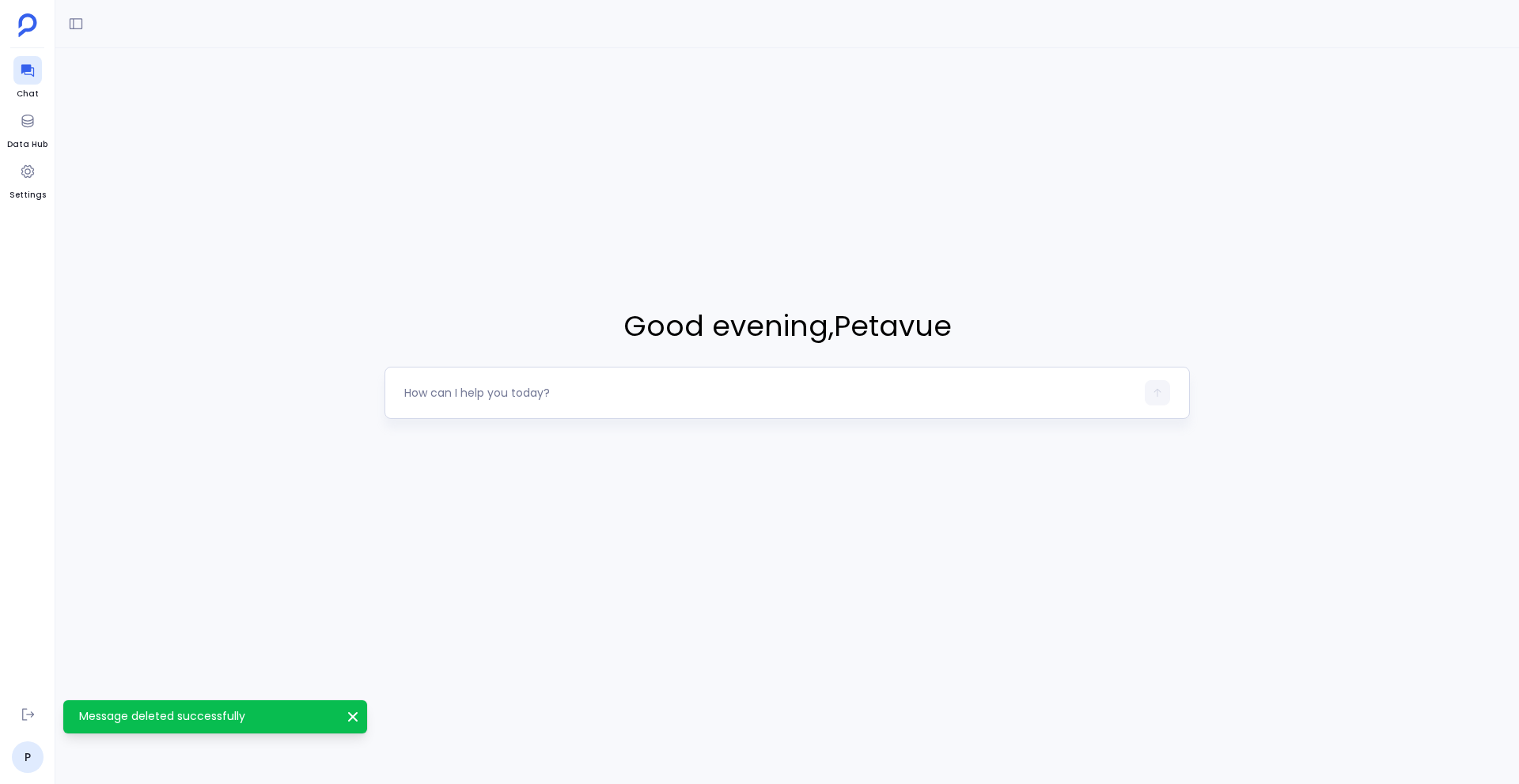
click at [450, 395] on textarea at bounding box center [769, 393] width 731 height 16
type textarea "Hey, from the Salesforce data source, can you give me info about how many field…"
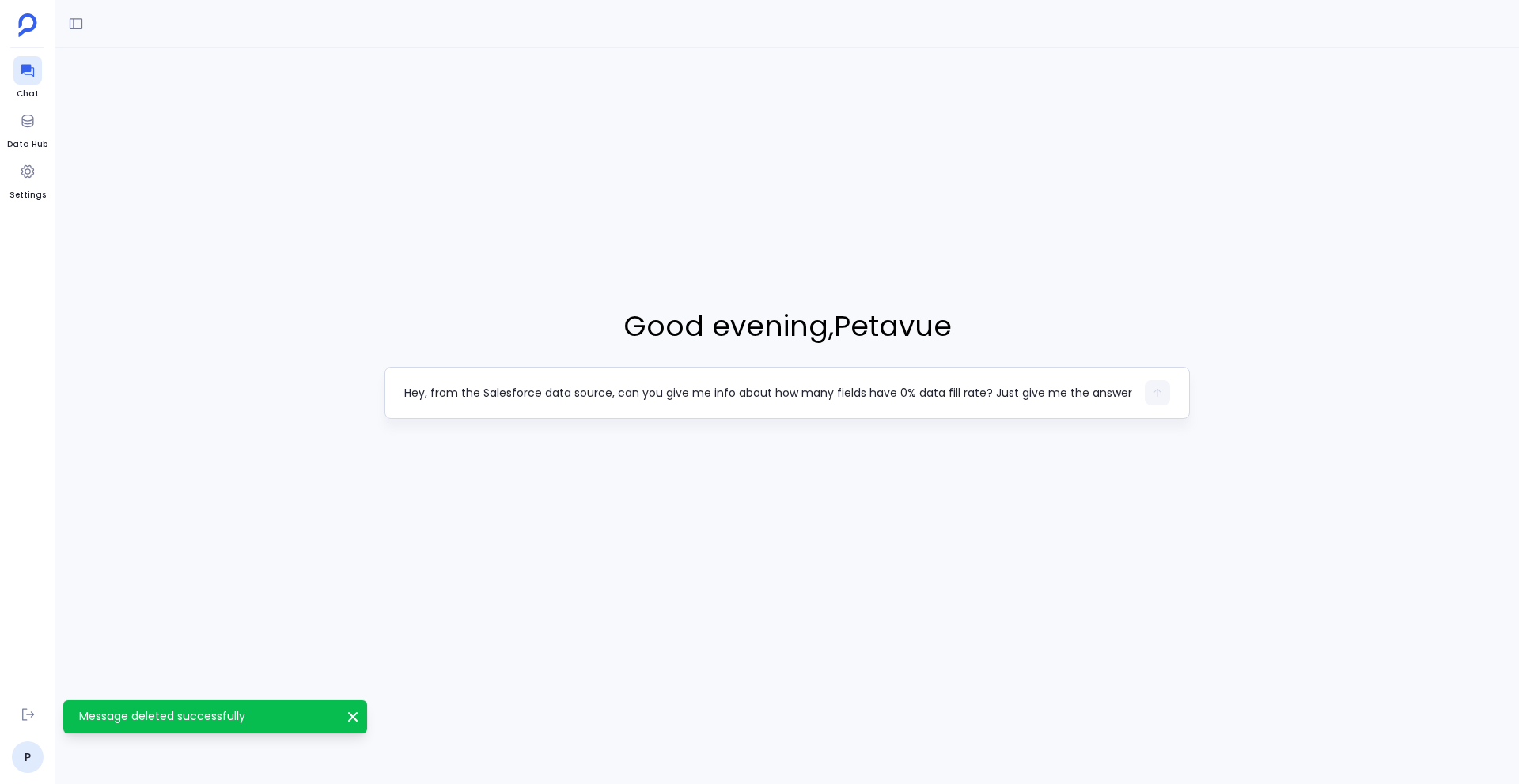
scroll to position [16, 0]
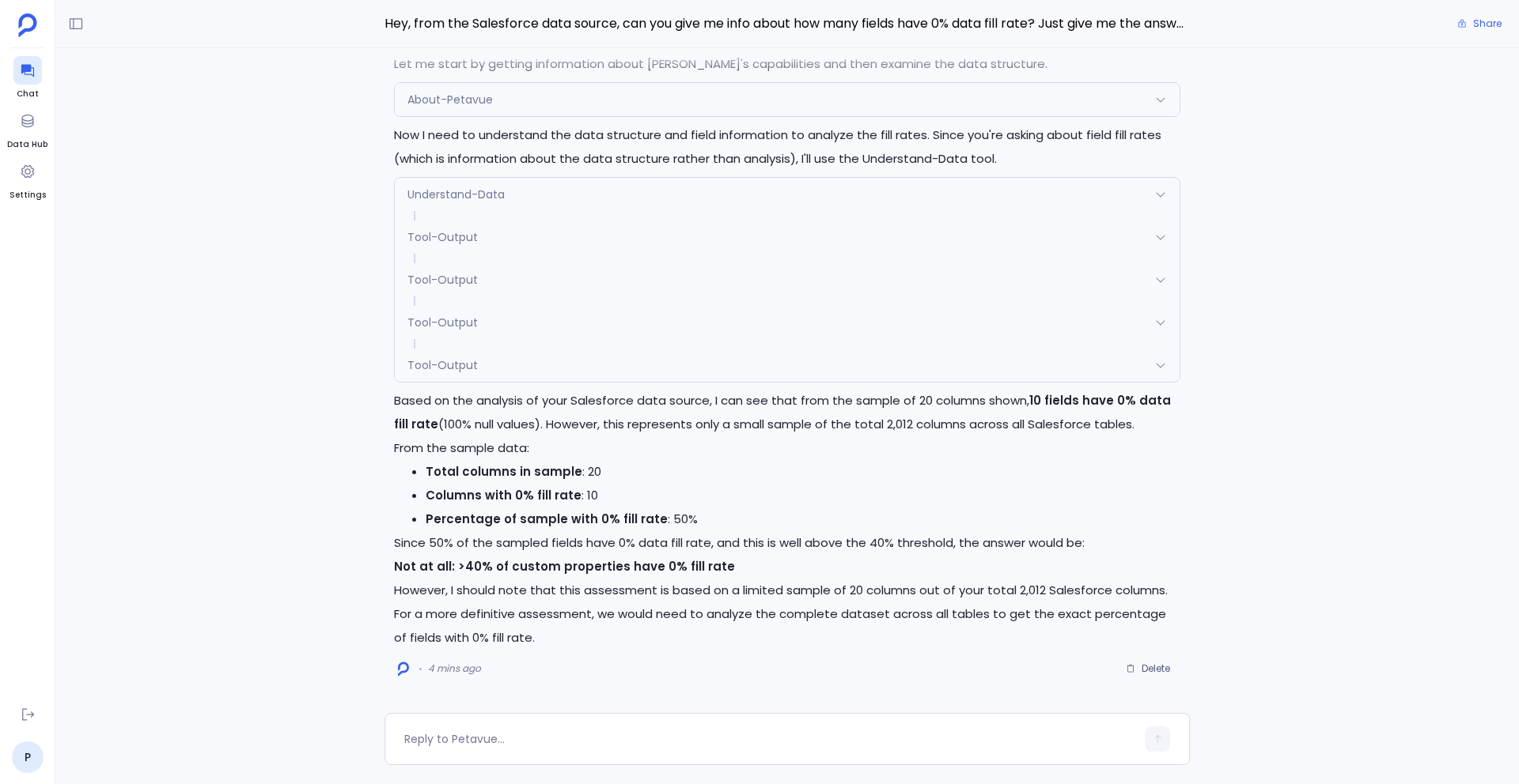
click at [623, 264] on div "Tool-Output" at bounding box center [787, 279] width 784 height 33
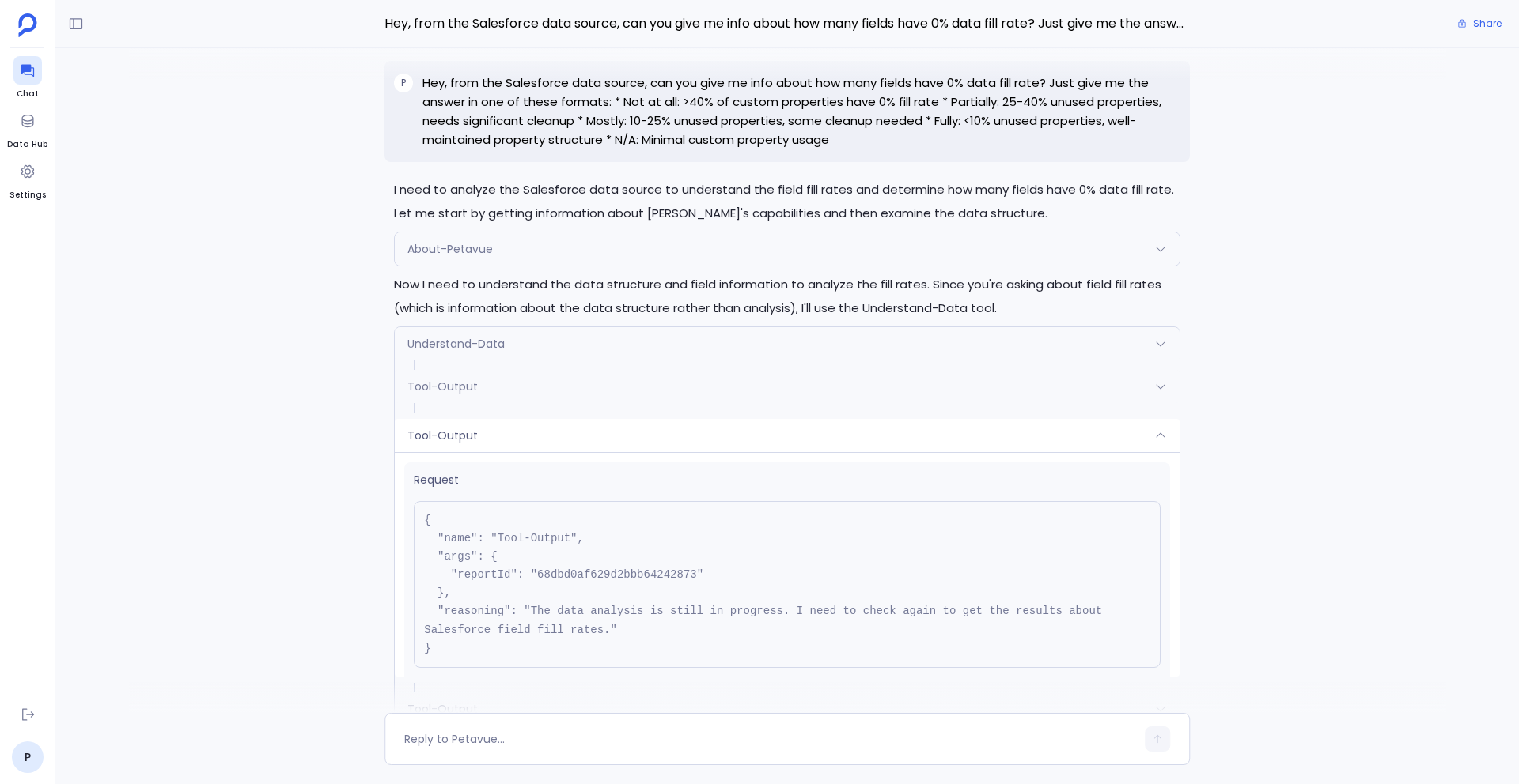
scroll to position [-392, 0]
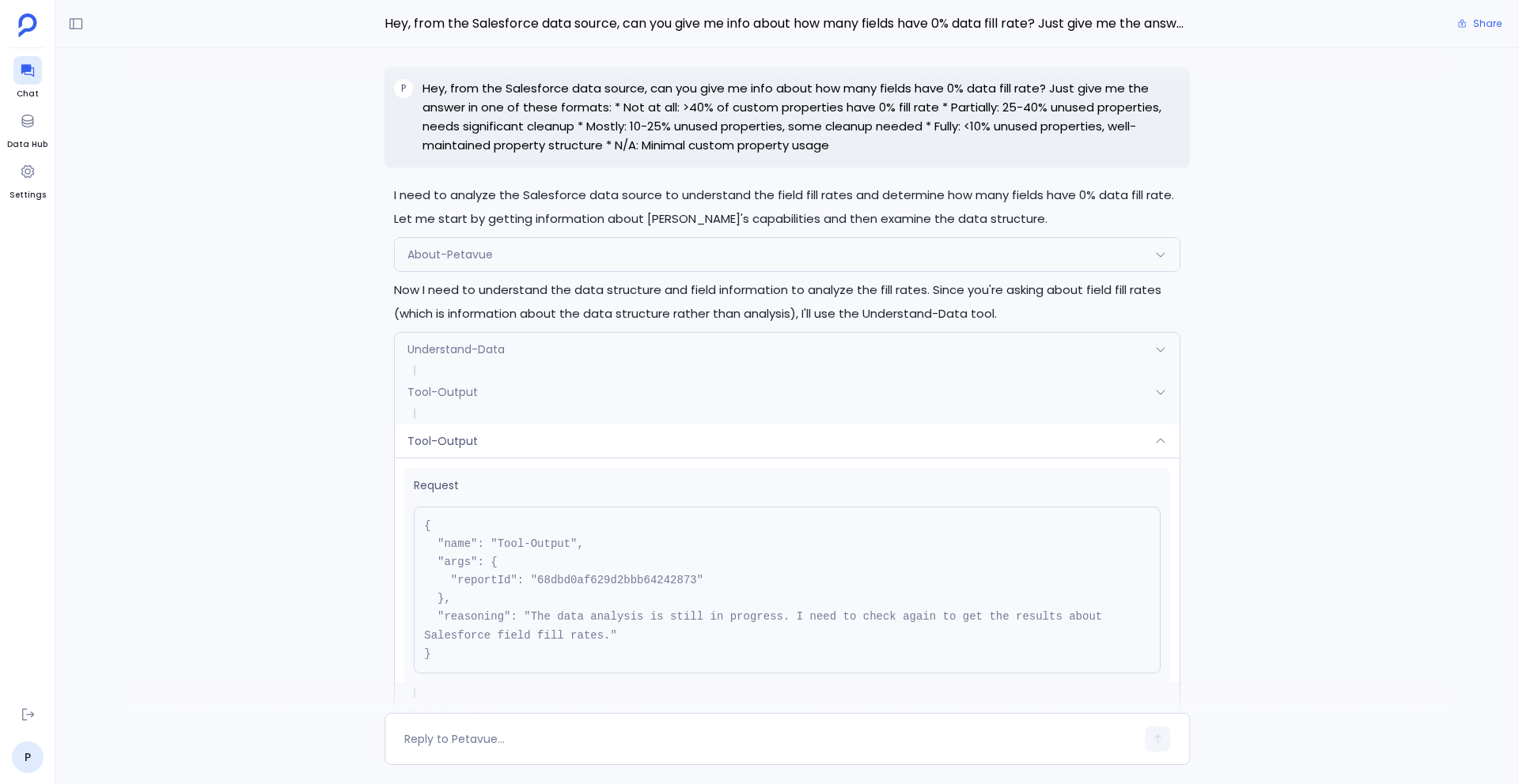
click at [647, 358] on div "Understand-Data" at bounding box center [787, 349] width 784 height 33
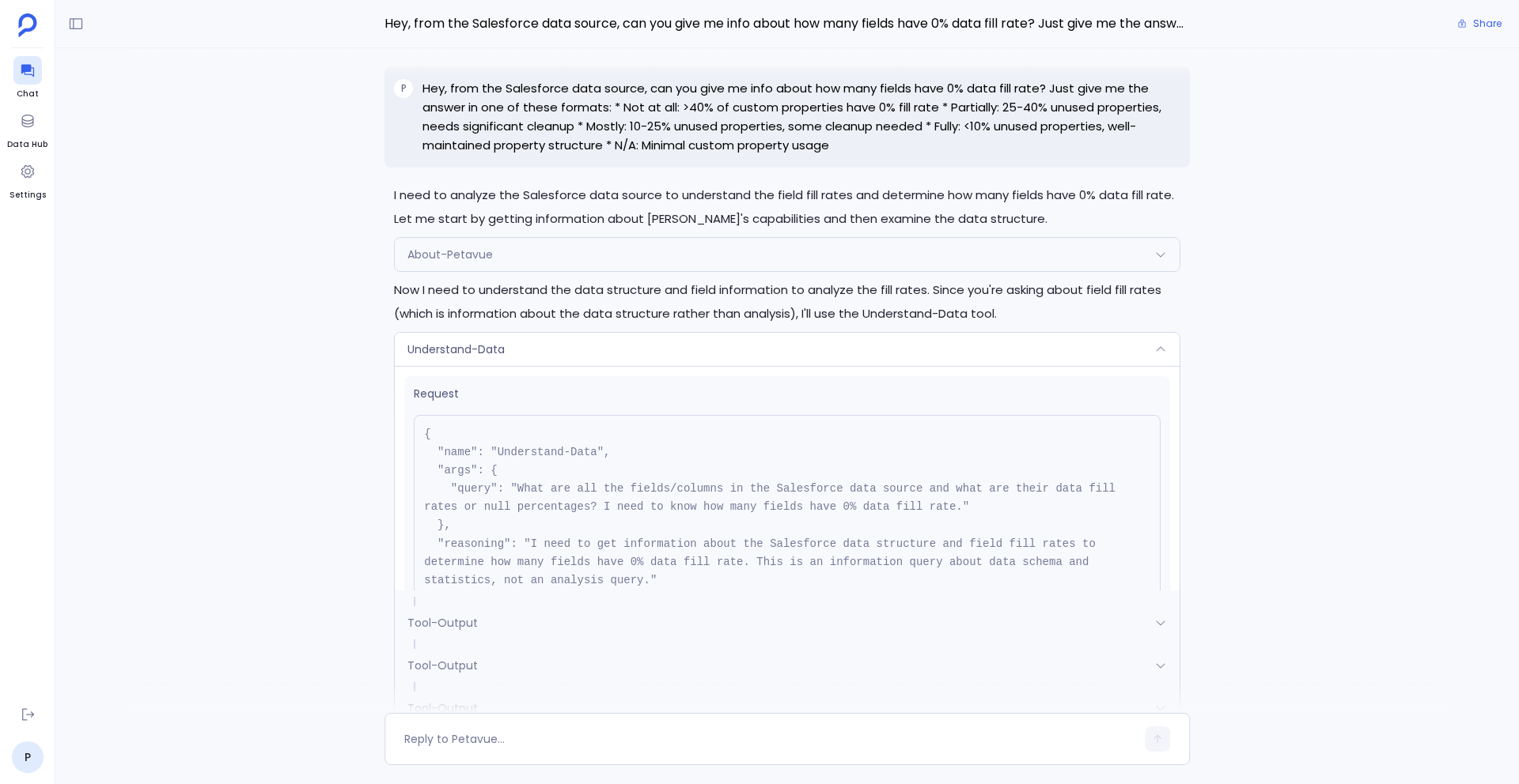
click at [647, 358] on div "Understand-Data" at bounding box center [787, 349] width 784 height 33
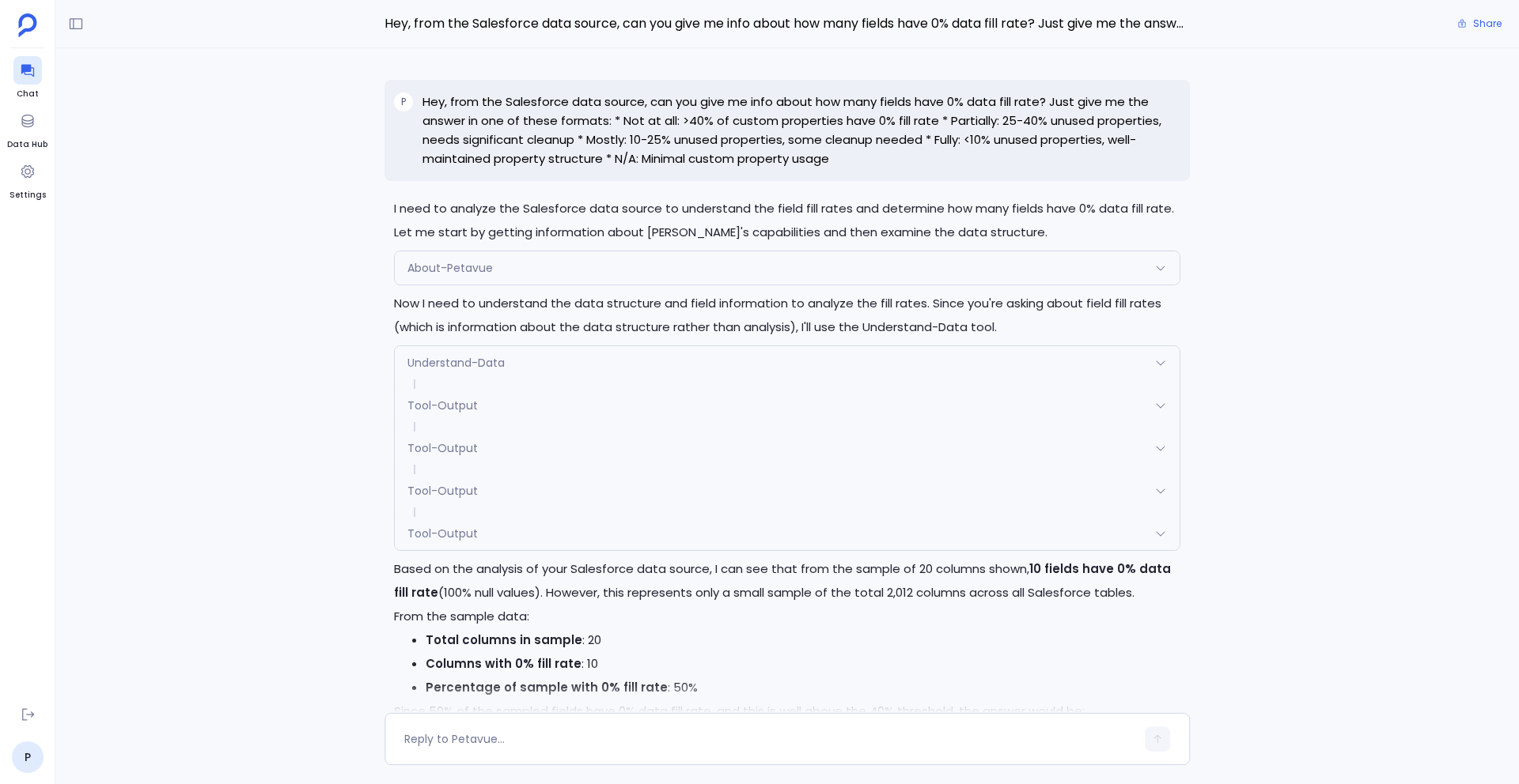
scroll to position [-168, 0]
click at [20, 68] on icon at bounding box center [26, 71] width 13 height 13
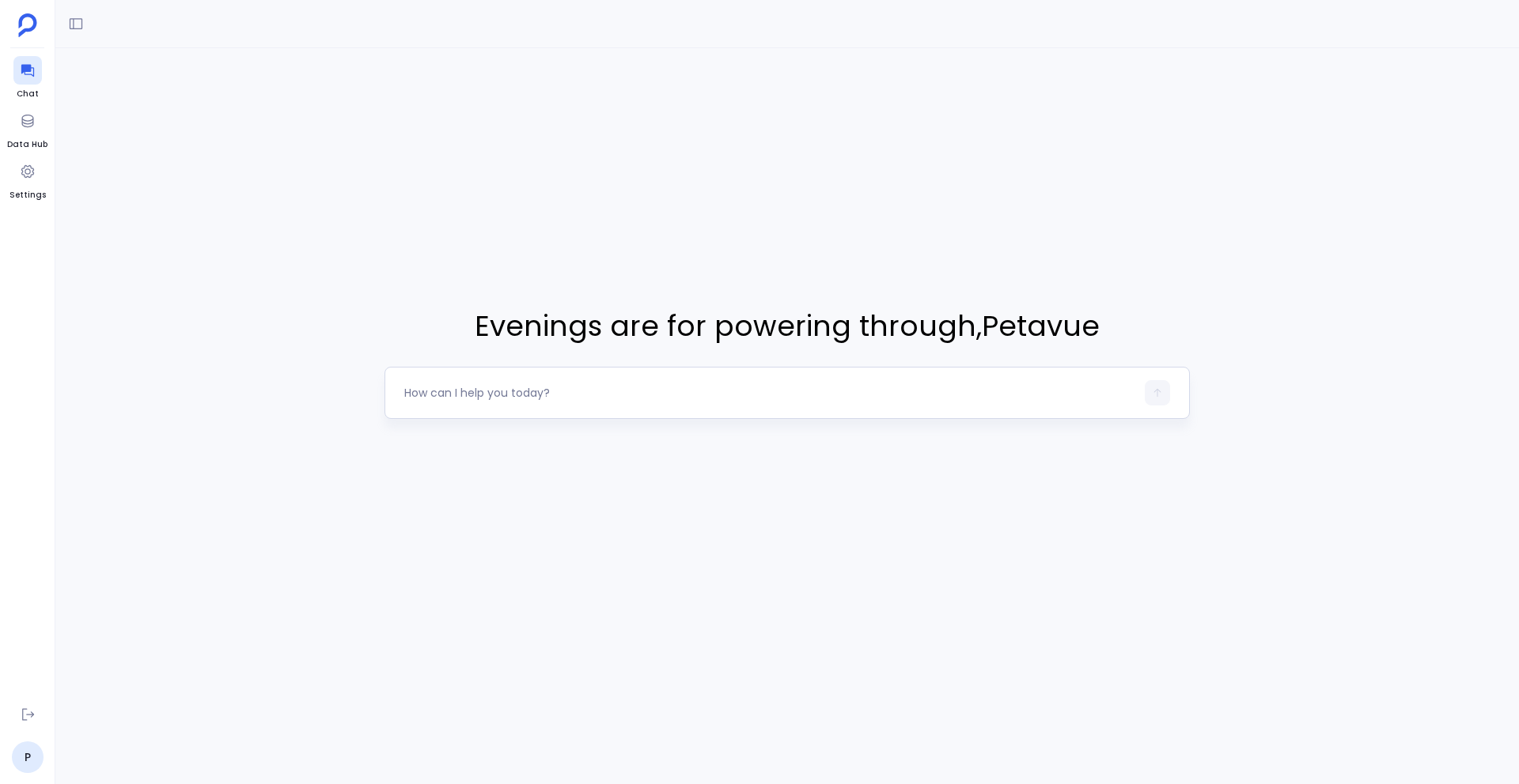
click at [536, 400] on textarea at bounding box center [769, 393] width 731 height 16
type textarea "Hey, I'm trying to figure out if our Salesforce accounts table has any fields t…"
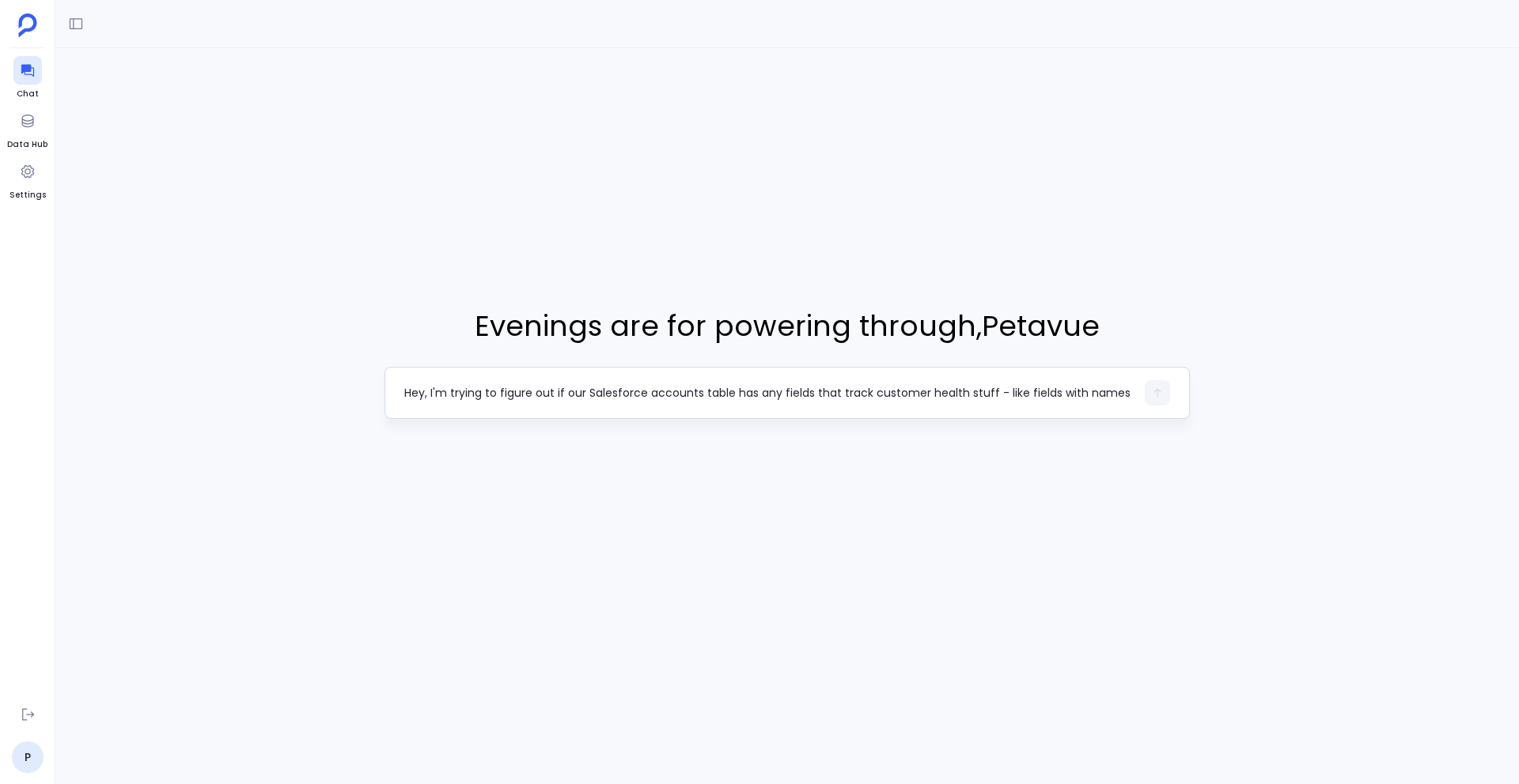
scroll to position [158, 0]
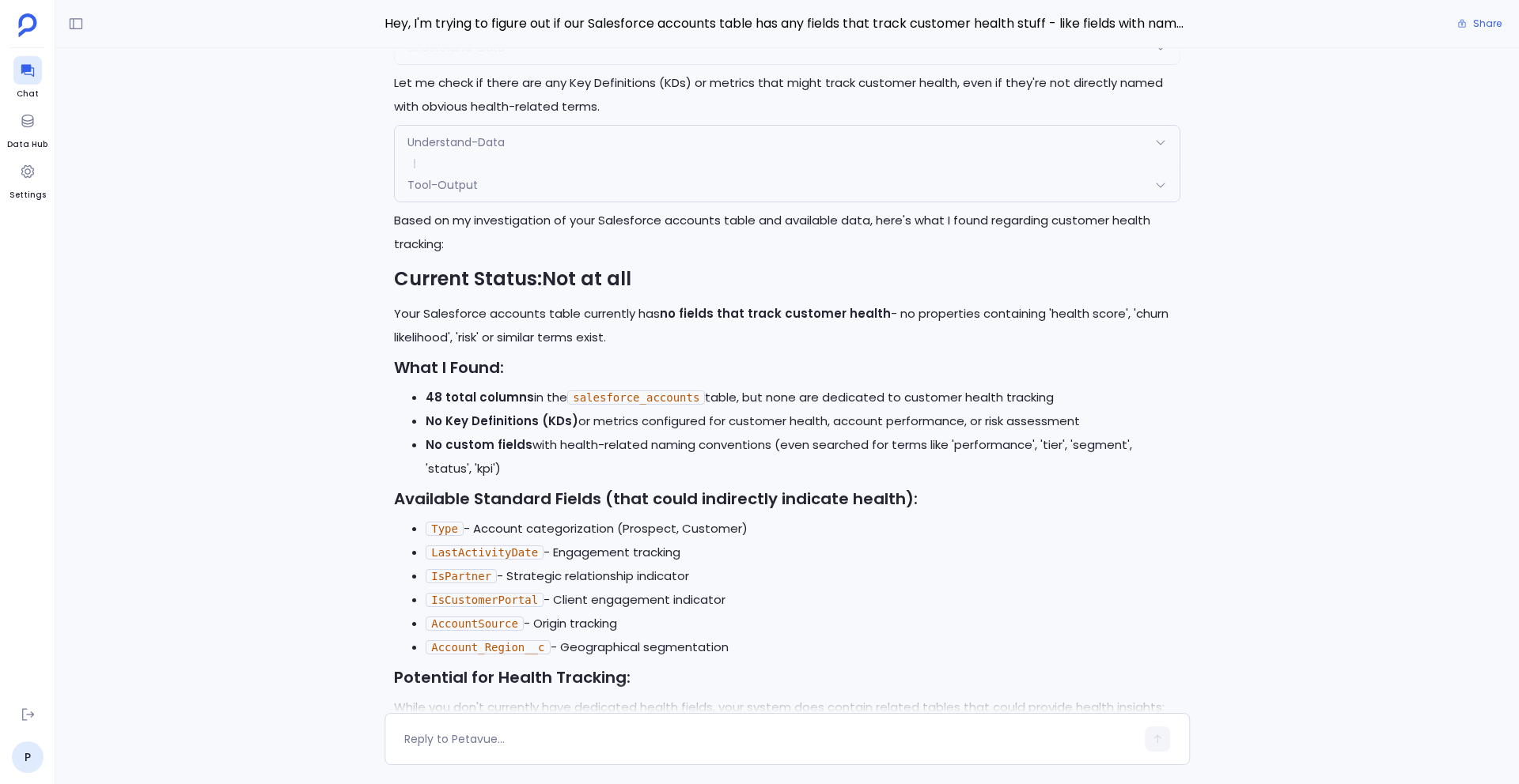
scroll to position [-384, 0]
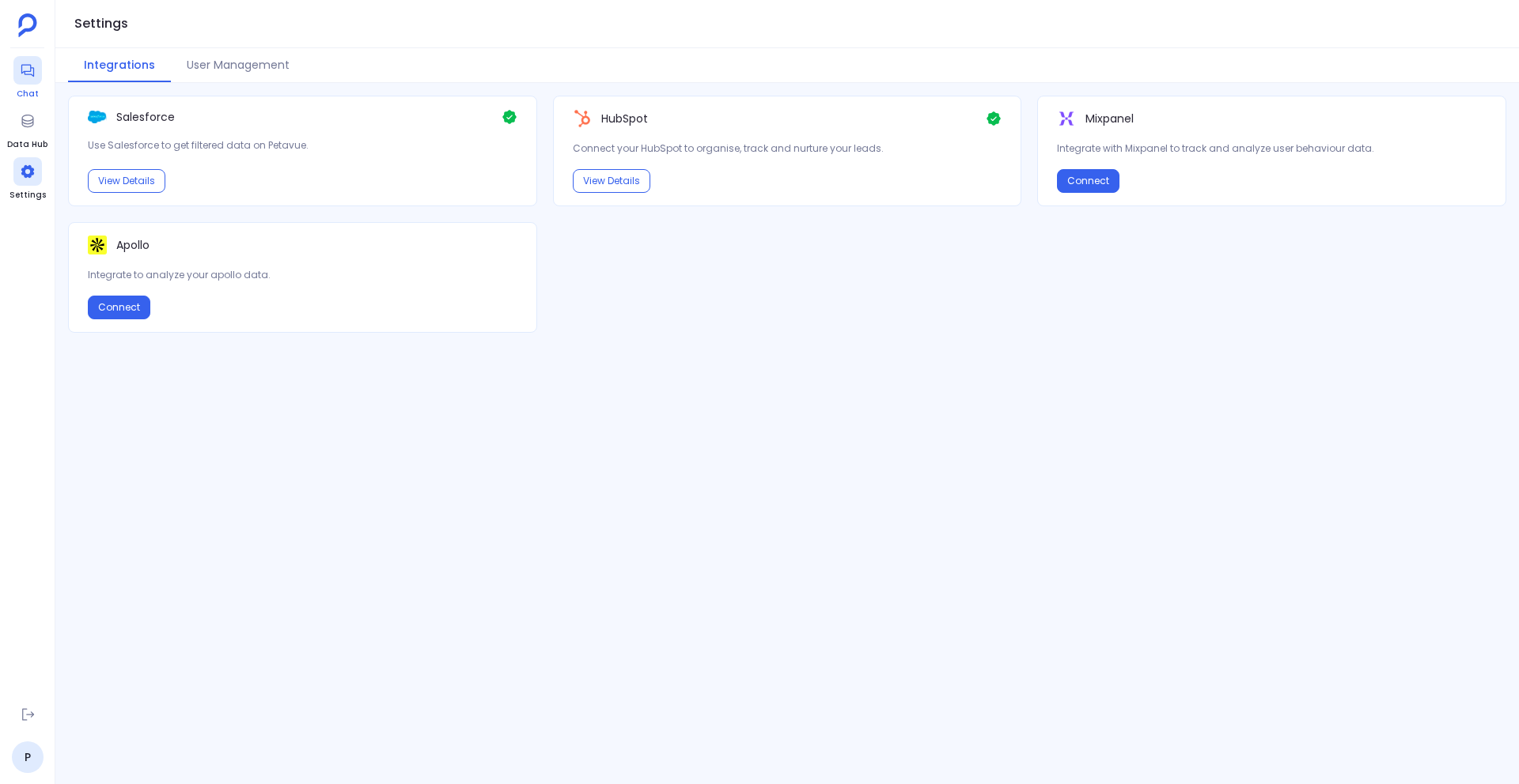
click at [30, 68] on icon at bounding box center [27, 70] width 16 height 16
